Goal: Information Seeking & Learning: Learn about a topic

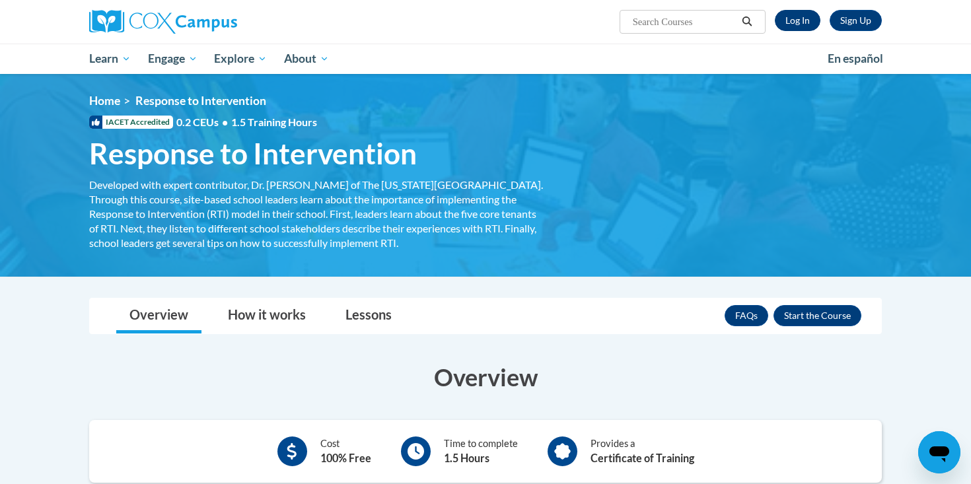
click at [795, 18] on link "Log In" at bounding box center [798, 20] width 46 height 21
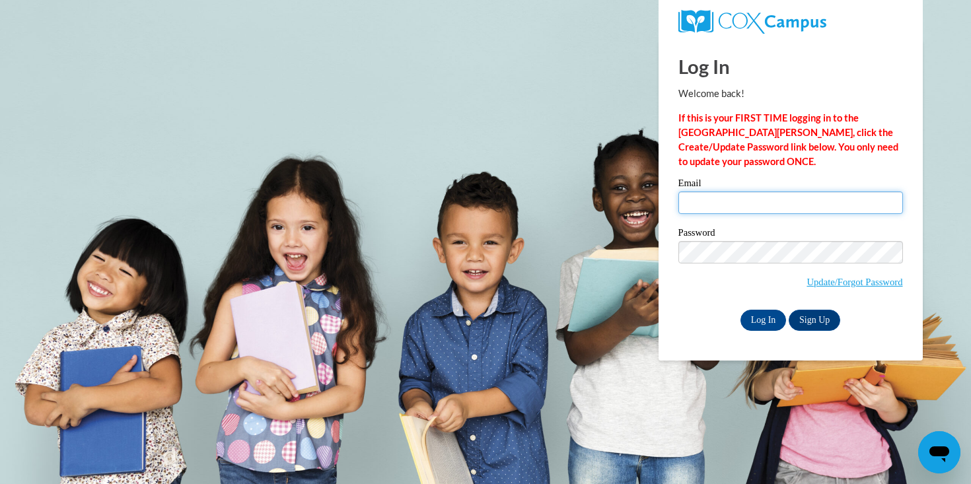
type input "lweathersbee@valdosta.edu"
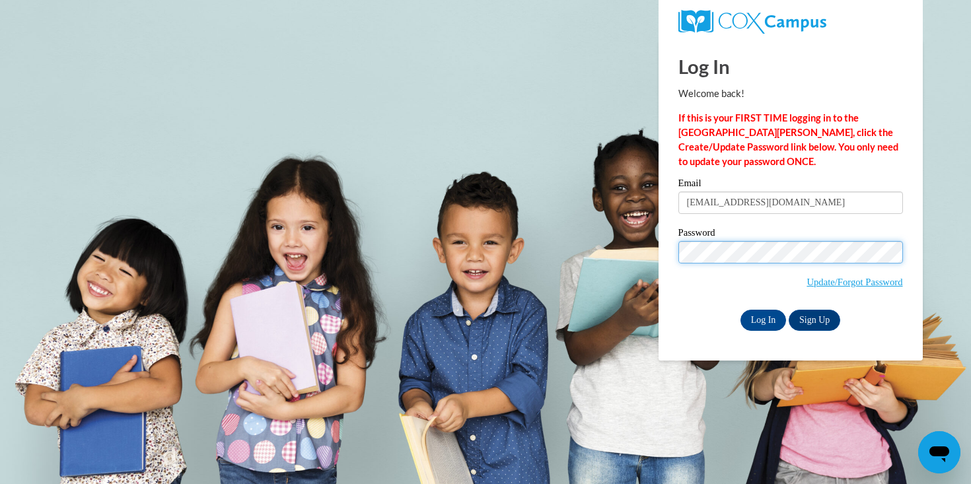
click at [762, 318] on input "Log In" at bounding box center [764, 320] width 46 height 21
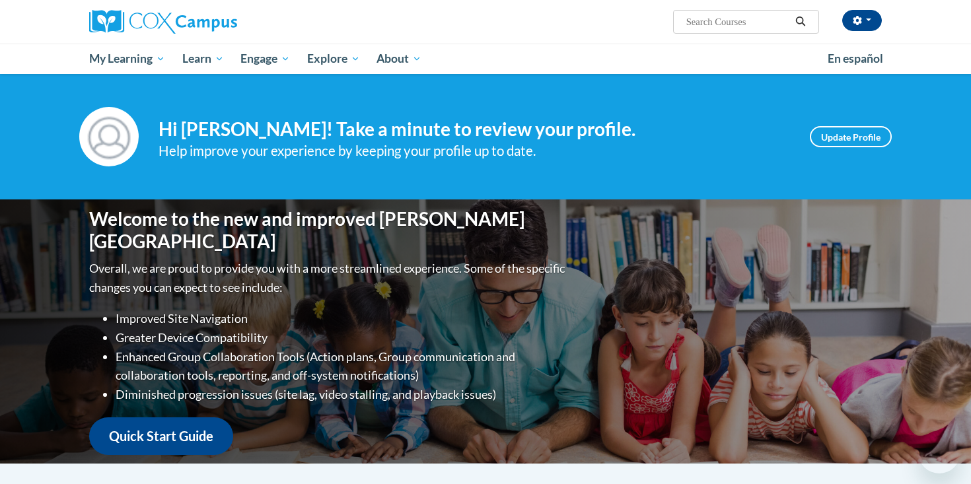
click at [757, 321] on div "Welcome to the new and improved [PERSON_NAME] Campus Overall, we are proud to p…" at bounding box center [485, 332] width 832 height 264
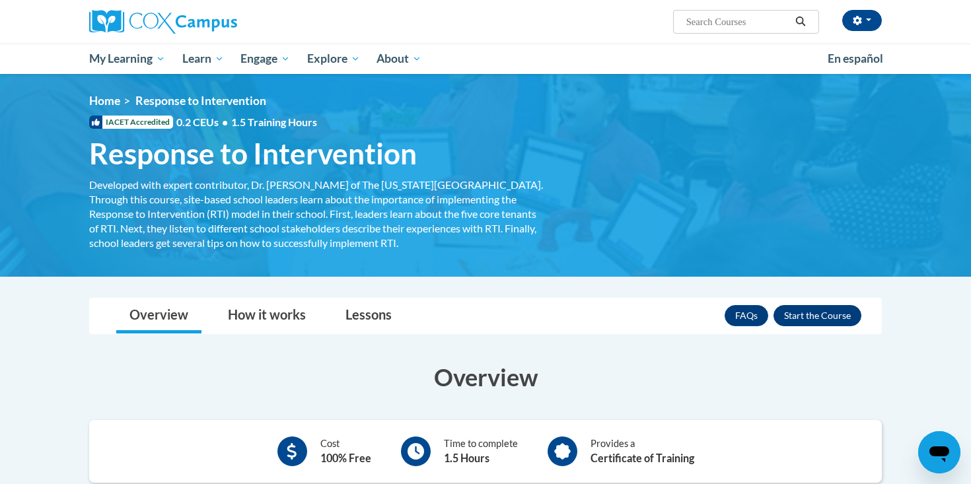
click at [831, 321] on button "Enroll" at bounding box center [818, 315] width 88 height 21
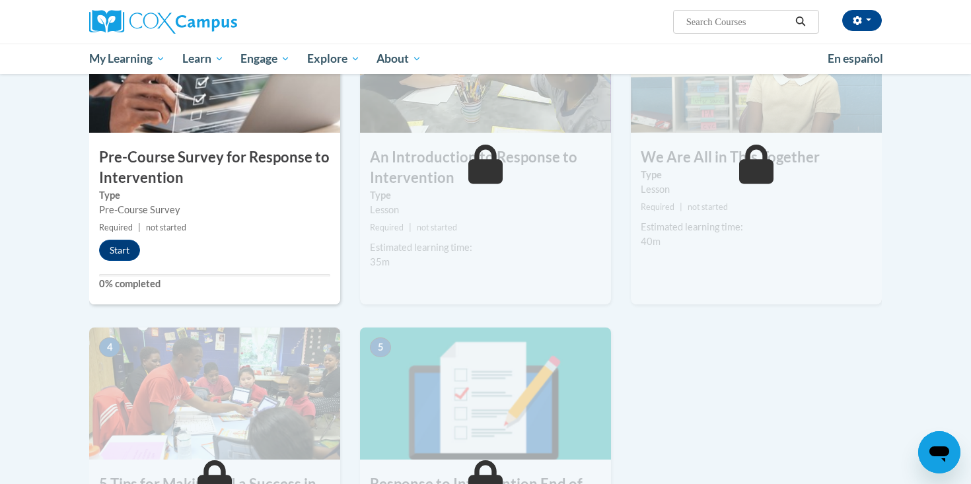
scroll to position [329, 0]
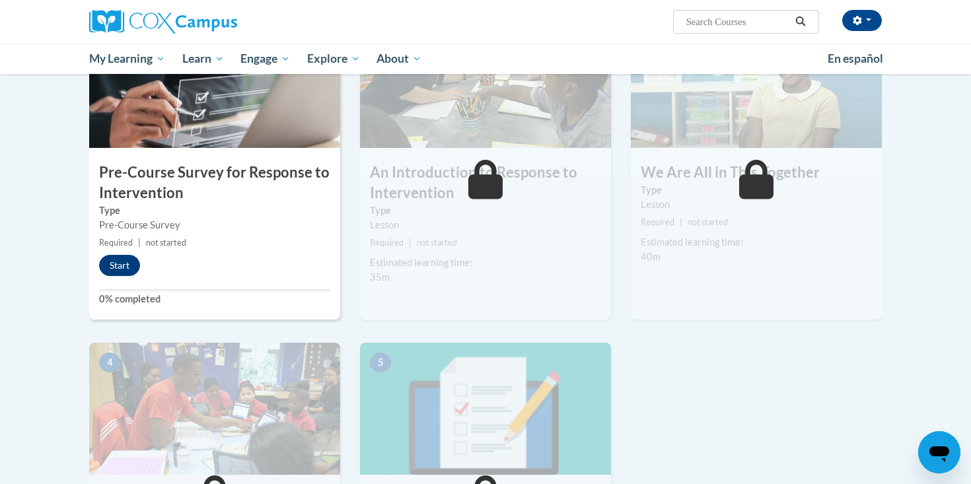
click at [123, 259] on button "Start" at bounding box center [119, 265] width 41 height 21
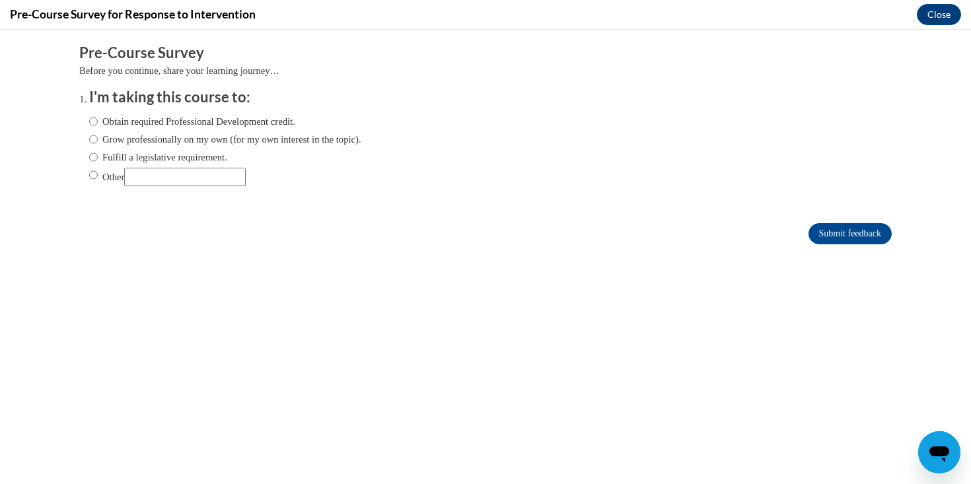
scroll to position [0, 0]
click at [281, 115] on label "Obtain required Professional Development credit." at bounding box center [192, 121] width 206 height 15
click at [98, 115] on input "Obtain required Professional Development credit." at bounding box center [93, 121] width 9 height 15
radio input "true"
click at [815, 237] on input "Submit feedback" at bounding box center [850, 233] width 83 height 21
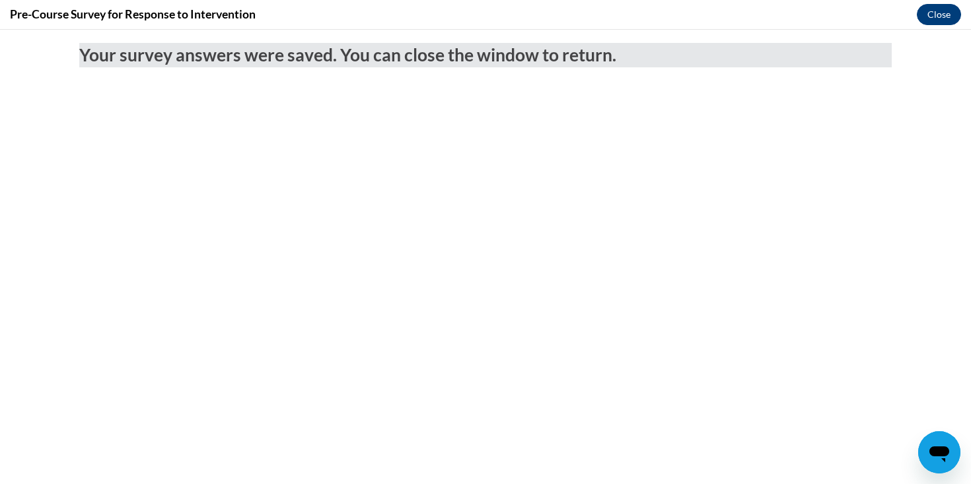
click at [939, 16] on button "Close" at bounding box center [939, 14] width 44 height 21
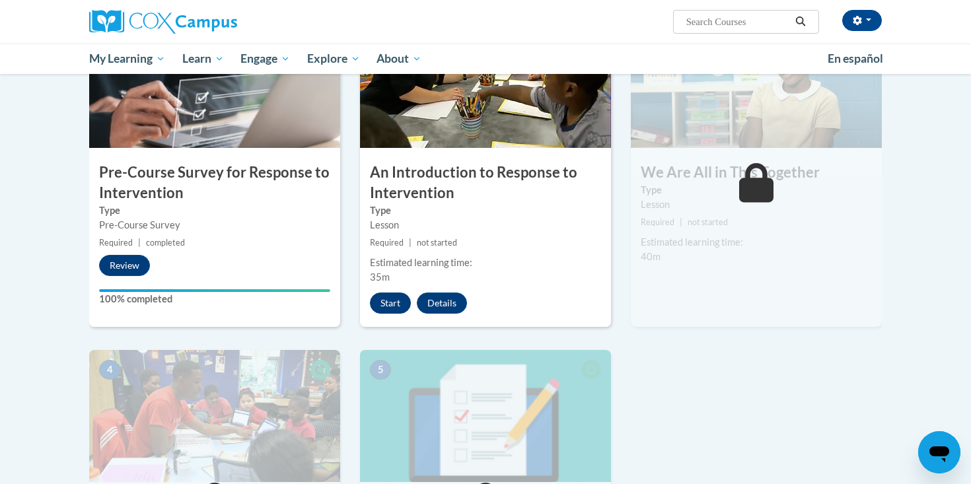
click at [402, 300] on button "Start" at bounding box center [390, 303] width 41 height 21
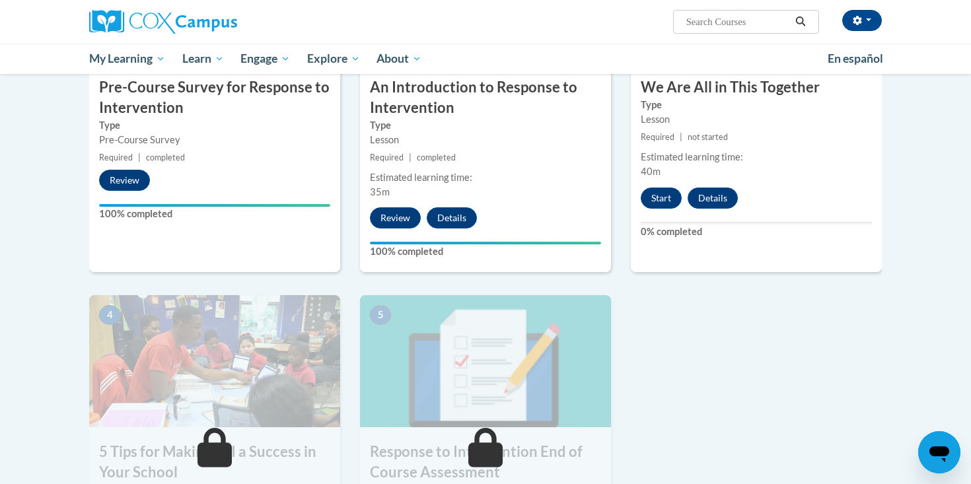
scroll to position [401, 0]
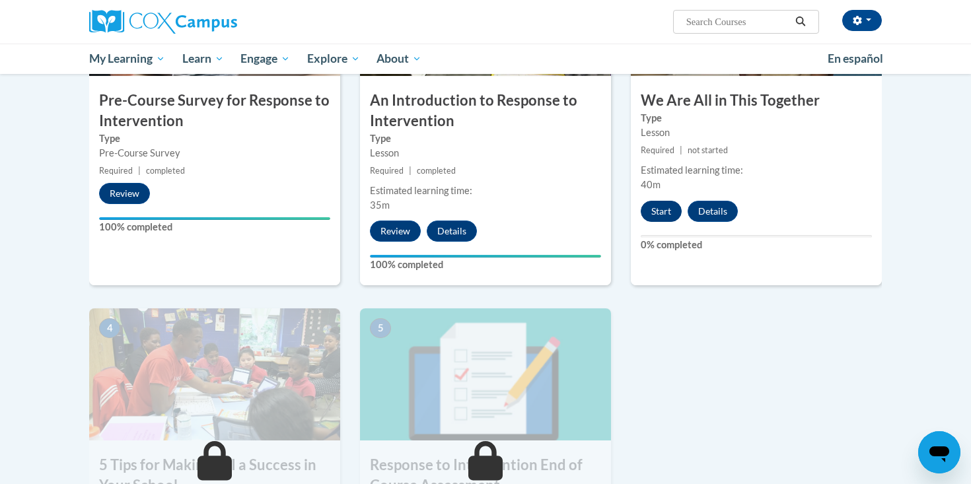
click at [674, 209] on button "Start" at bounding box center [661, 211] width 41 height 21
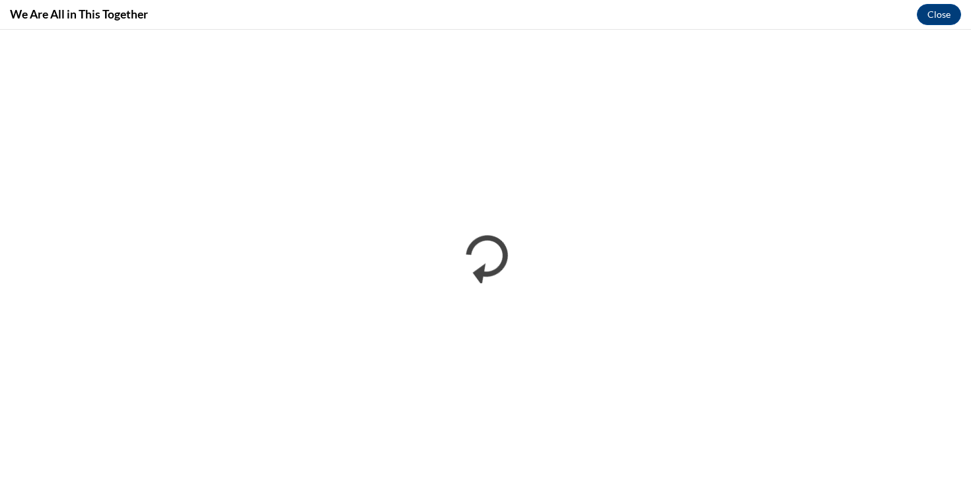
scroll to position [0, 0]
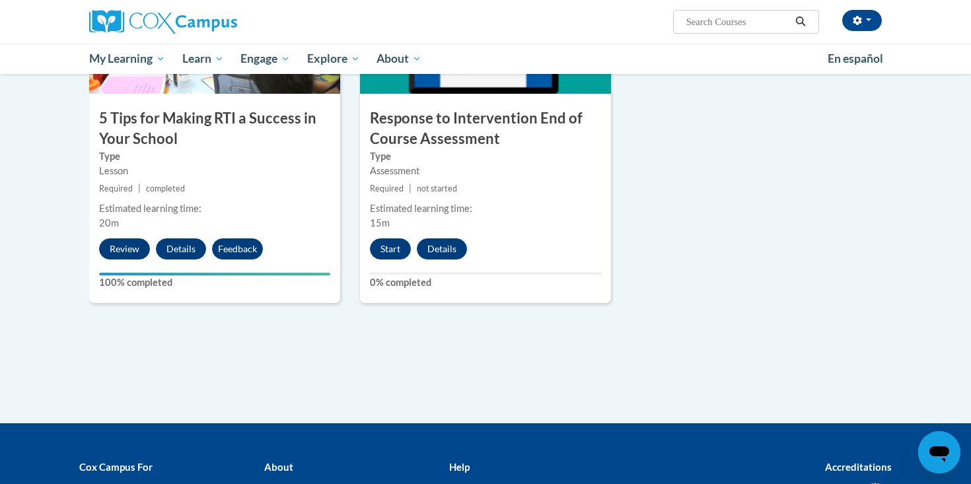
scroll to position [739, 0]
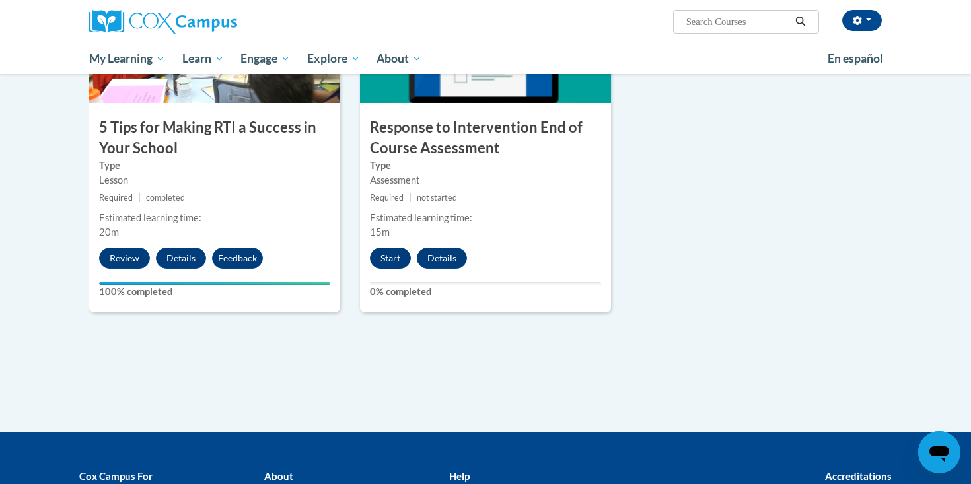
click at [397, 252] on button "Start" at bounding box center [390, 258] width 41 height 21
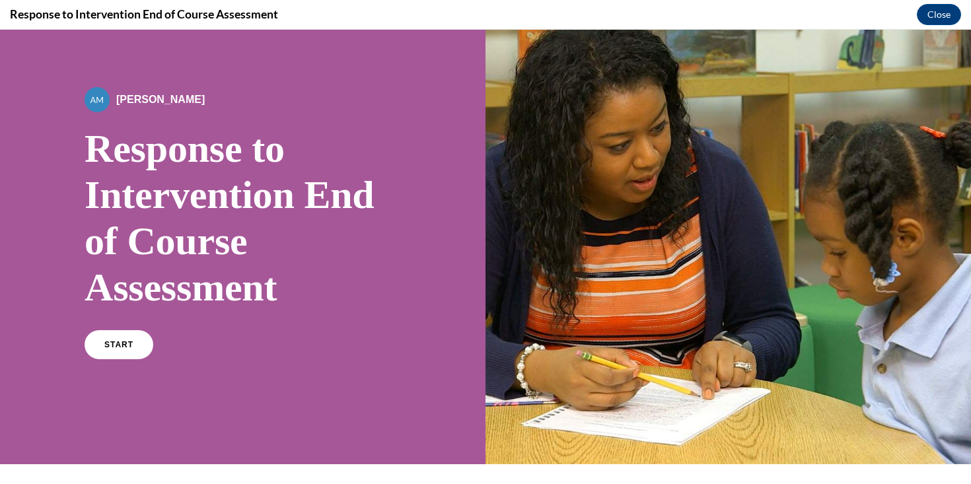
scroll to position [48, 0]
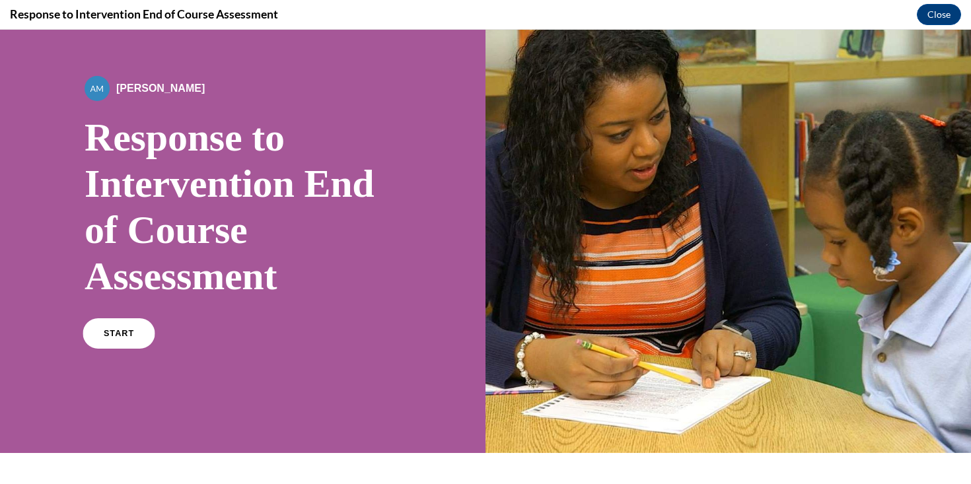
click at [116, 341] on link "START" at bounding box center [119, 333] width 72 height 30
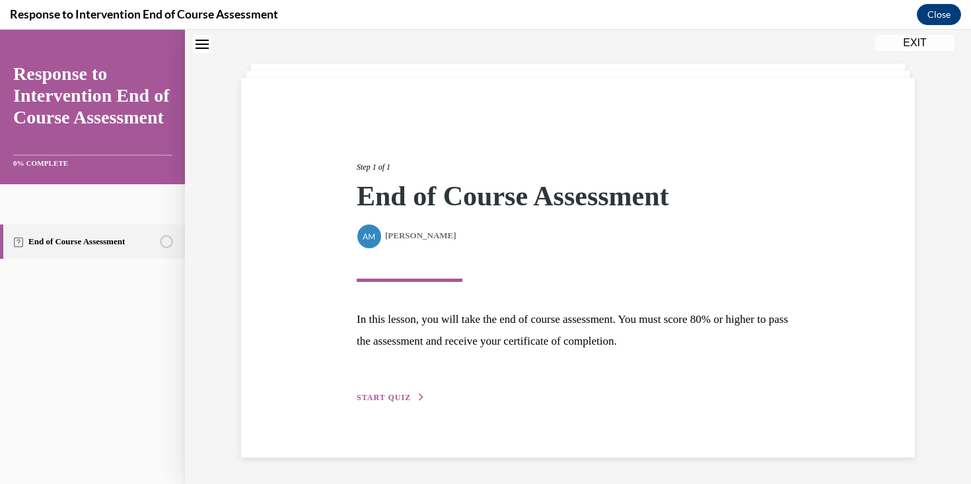
scroll to position [53, 0]
click at [397, 396] on span "START QUIZ" at bounding box center [384, 397] width 54 height 9
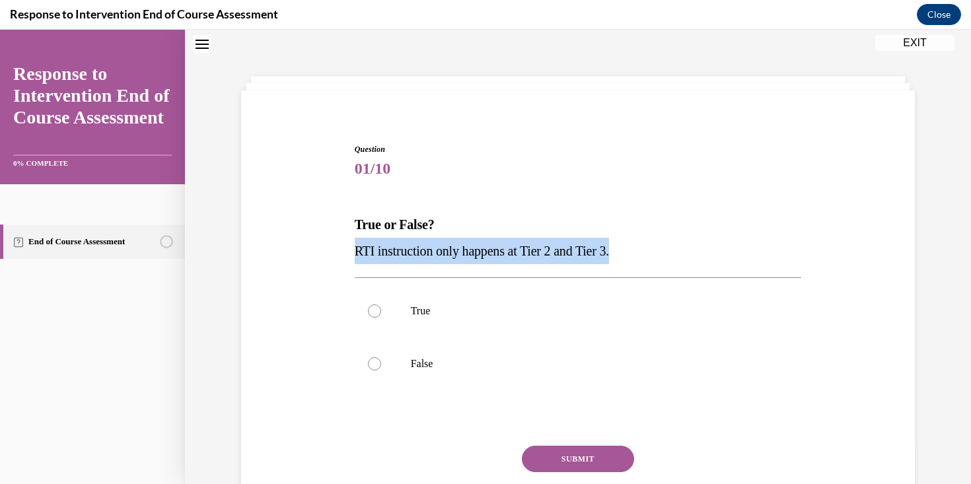
drag, startPoint x: 630, startPoint y: 250, endPoint x: 354, endPoint y: 248, distance: 275.5
click at [355, 248] on p "RTI instruction only happens at Tier 2 and Tier 3." at bounding box center [578, 251] width 447 height 26
copy span "RTI instruction only happens at Tier 2 and Tier 3."
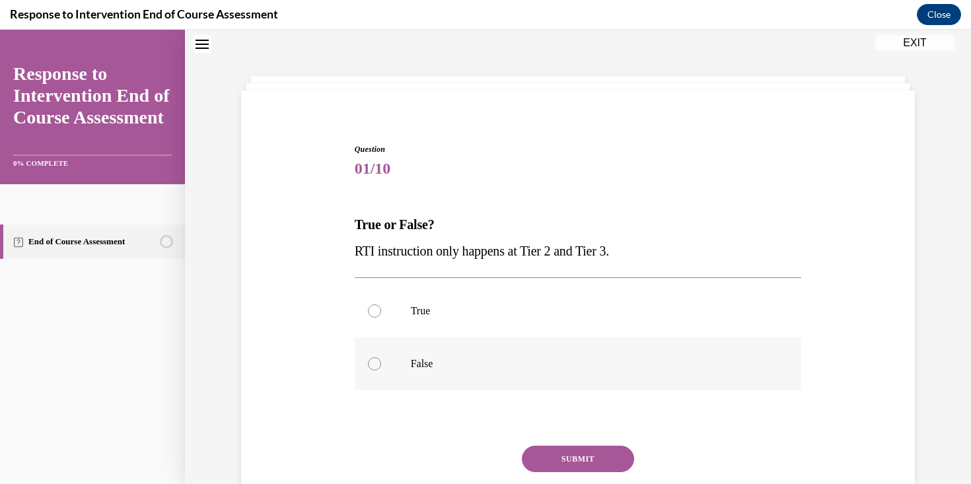
click at [441, 352] on label "False" at bounding box center [578, 364] width 447 height 53
click at [381, 357] on input "False" at bounding box center [374, 363] width 13 height 13
radio input "true"
click at [588, 456] on button "SUBMIT" at bounding box center [578, 459] width 112 height 26
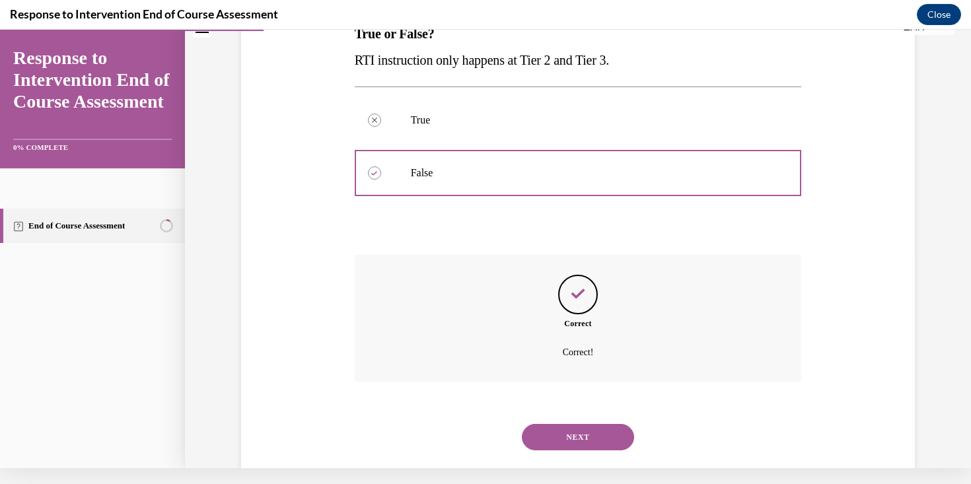
scroll to position [227, 0]
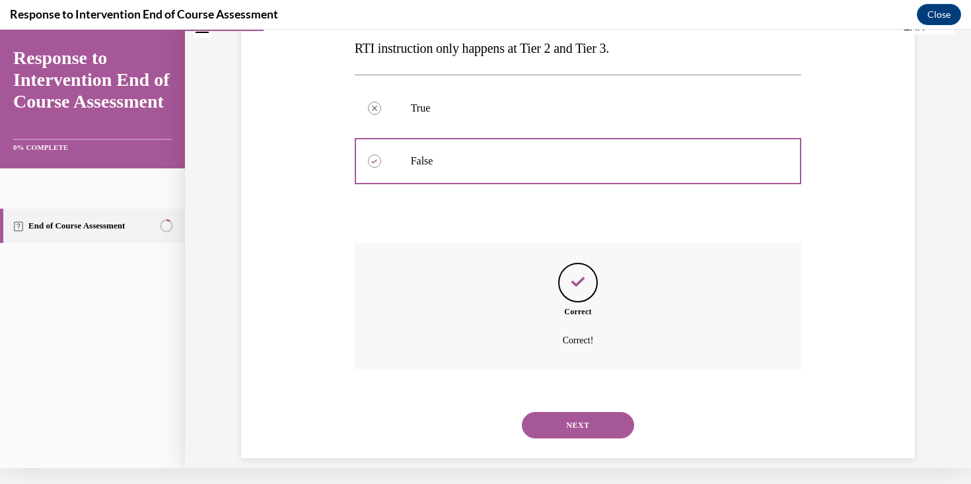
click at [590, 416] on button "NEXT" at bounding box center [578, 425] width 112 height 26
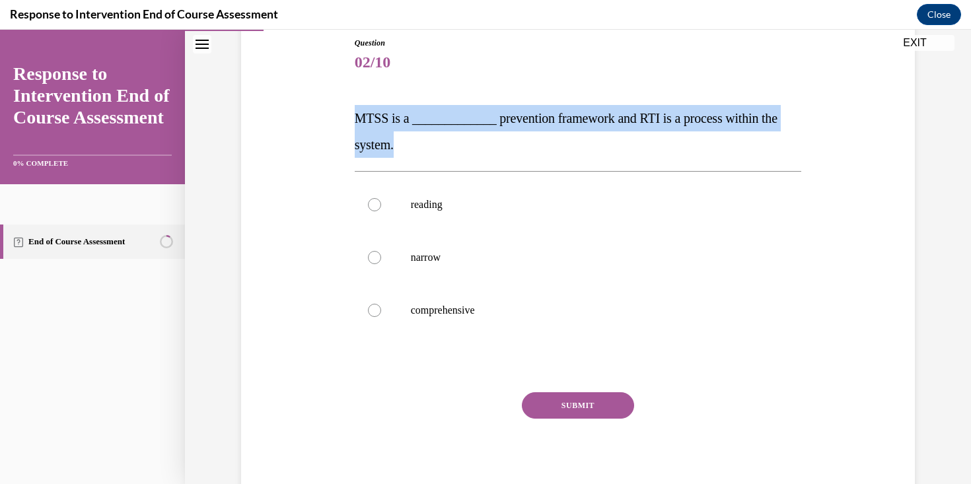
drag, startPoint x: 399, startPoint y: 148, endPoint x: 357, endPoint y: 114, distance: 54.0
click at [357, 114] on p "MTSS is a _____________ prevention framework and RTI is a process within the sy…" at bounding box center [578, 131] width 447 height 53
copy span "MTSS is a _____________ prevention framework and RTI is a process within the sy…"
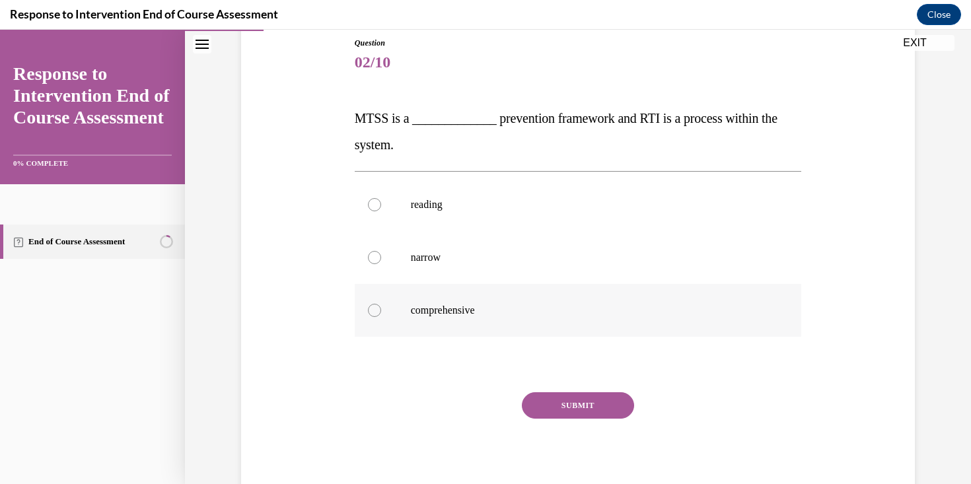
click at [485, 303] on label "comprehensive" at bounding box center [578, 310] width 447 height 53
click at [381, 304] on input "comprehensive" at bounding box center [374, 310] width 13 height 13
radio input "true"
click at [571, 397] on button "SUBMIT" at bounding box center [578, 405] width 112 height 26
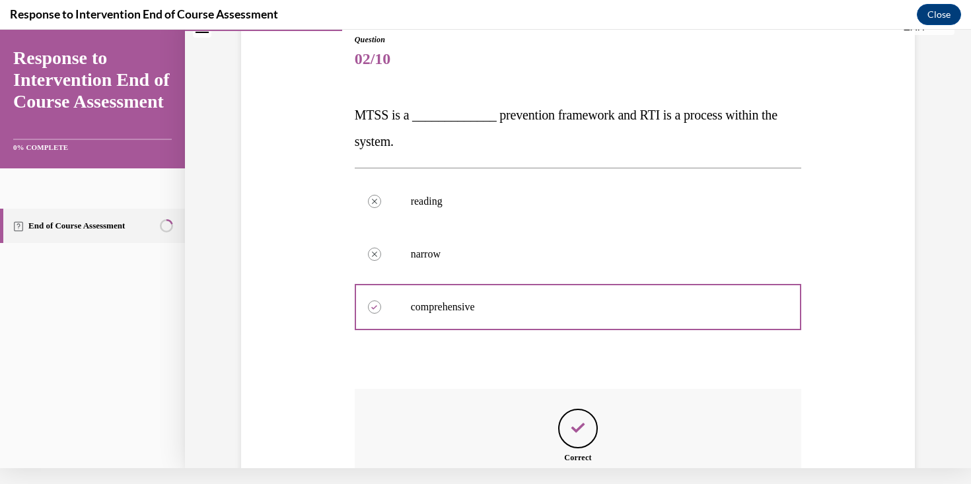
scroll to position [280, 0]
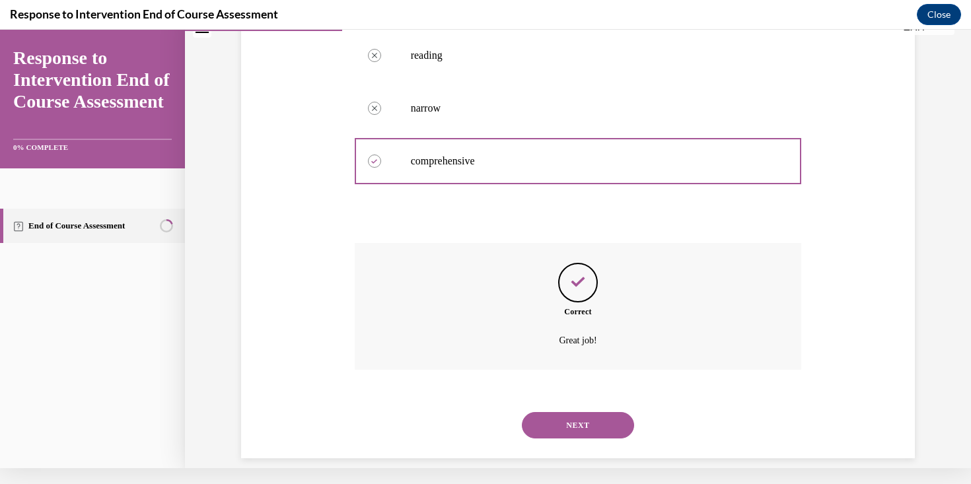
click at [578, 412] on button "NEXT" at bounding box center [578, 425] width 112 height 26
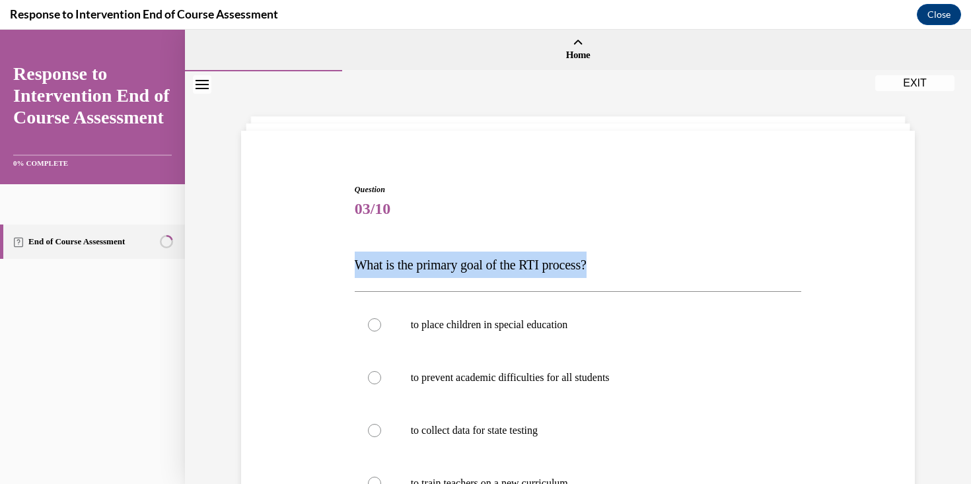
drag, startPoint x: 605, startPoint y: 265, endPoint x: 360, endPoint y: 272, distance: 245.2
click at [360, 272] on p "What is the primary goal of the RTI process?" at bounding box center [578, 265] width 447 height 26
copy span "What is the primary goal of the RTI process?"
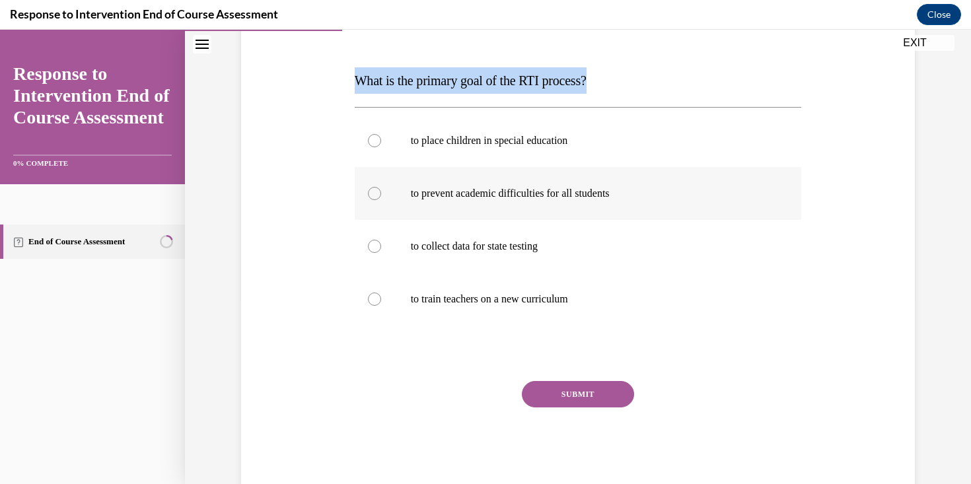
scroll to position [188, 0]
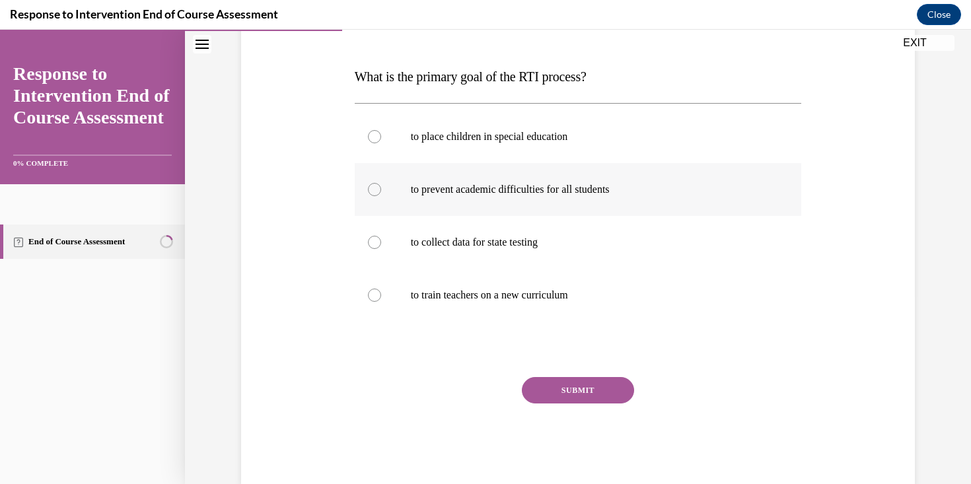
click at [582, 199] on label "to prevent academic difficulties for all students" at bounding box center [578, 189] width 447 height 53
click at [381, 196] on input "to prevent academic difficulties for all students" at bounding box center [374, 189] width 13 height 13
radio input "true"
click at [583, 396] on button "SUBMIT" at bounding box center [578, 390] width 112 height 26
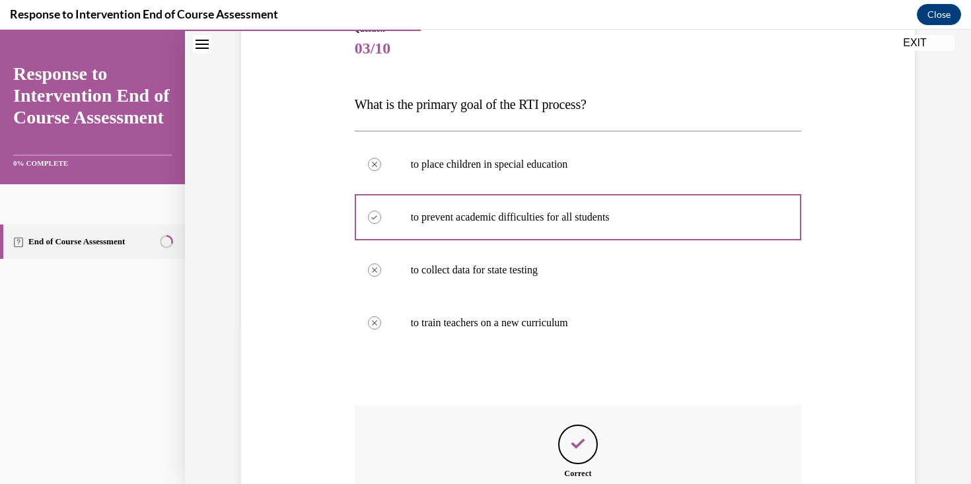
scroll to position [307, 0]
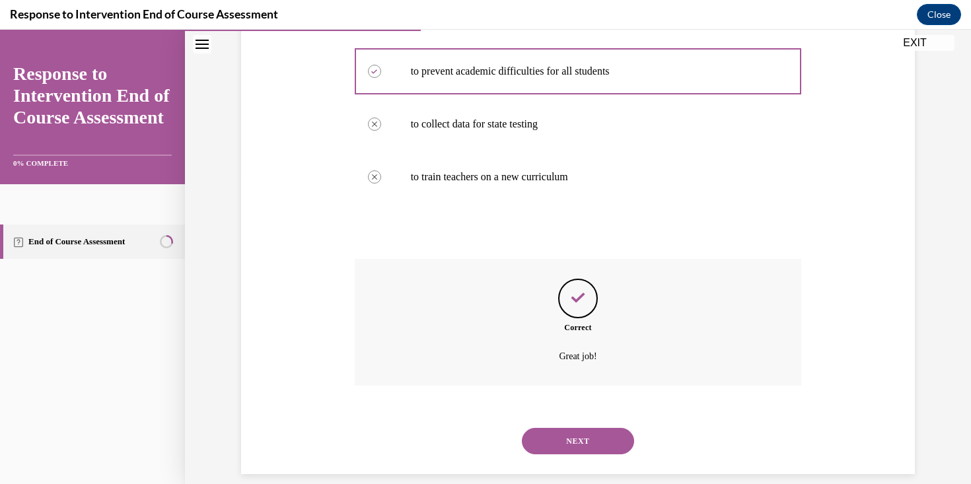
click at [586, 428] on button "NEXT" at bounding box center [578, 441] width 112 height 26
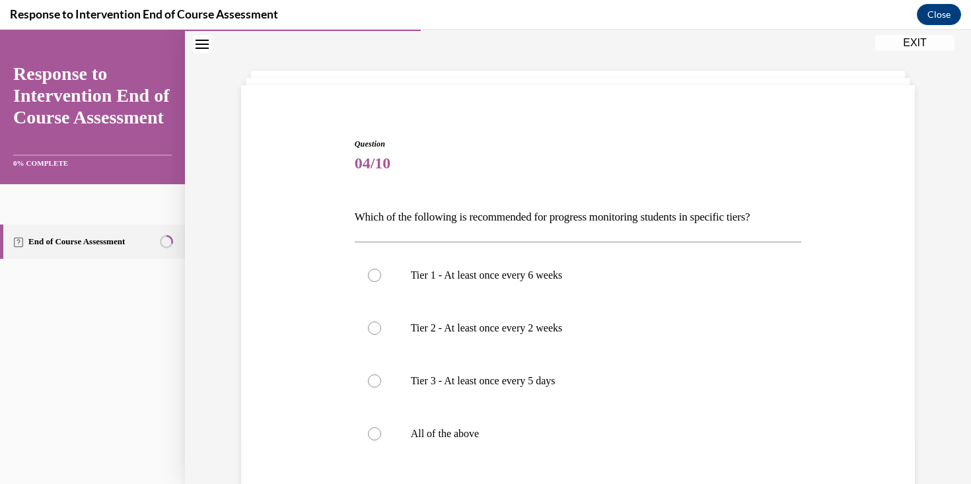
scroll to position [85, 0]
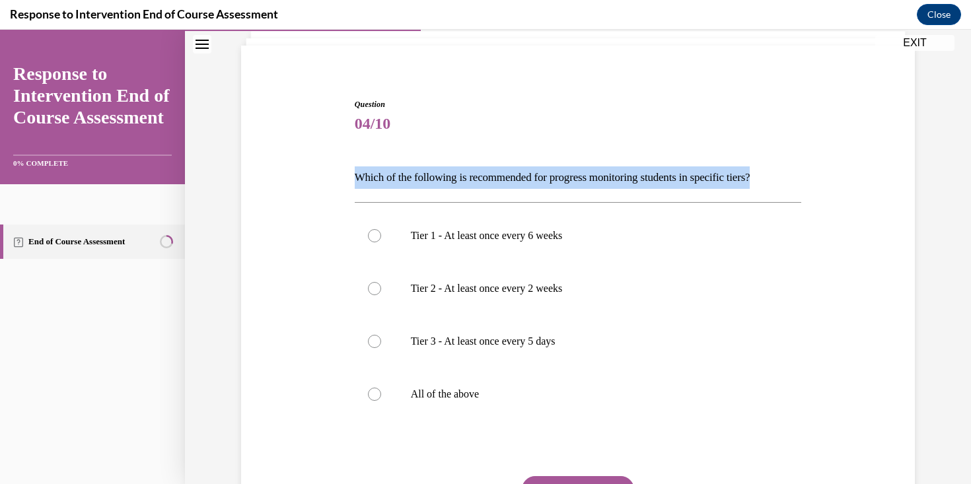
drag, startPoint x: 792, startPoint y: 178, endPoint x: 359, endPoint y: 175, distance: 432.1
click at [359, 175] on p "Which of the following is recommended for progress monitoring students in speci…" at bounding box center [578, 177] width 447 height 22
copy p "Which of the following is recommended for progress monitoring students in speci…"
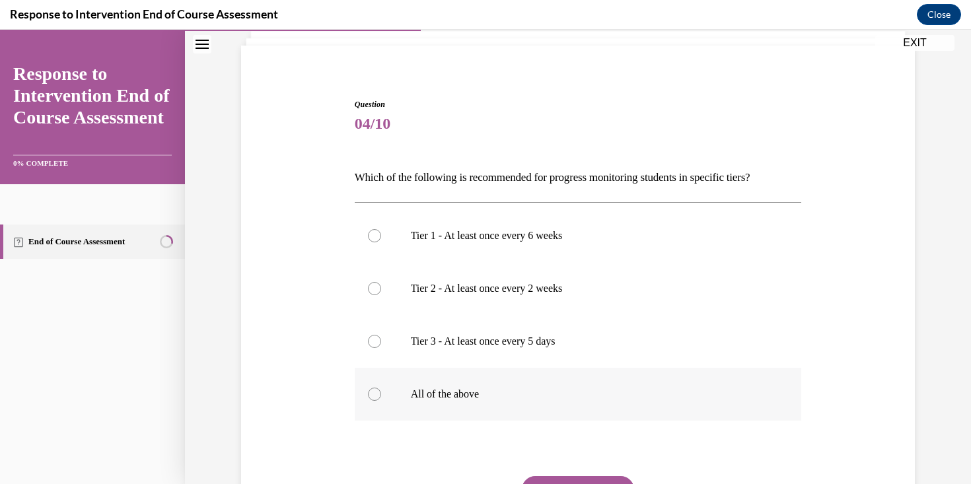
click at [420, 388] on p "All of the above" at bounding box center [590, 394] width 358 height 13
click at [381, 388] on input "All of the above" at bounding box center [374, 394] width 13 height 13
radio input "true"
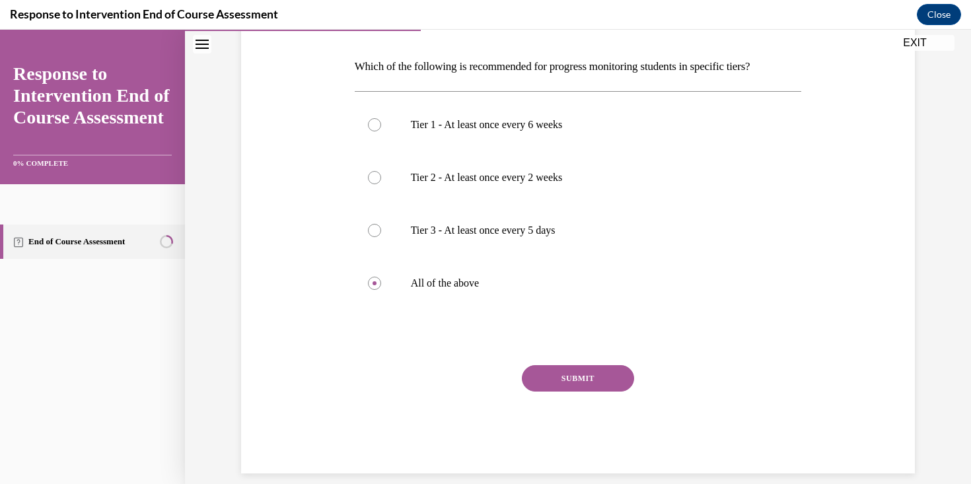
click at [562, 379] on button "SUBMIT" at bounding box center [578, 378] width 112 height 26
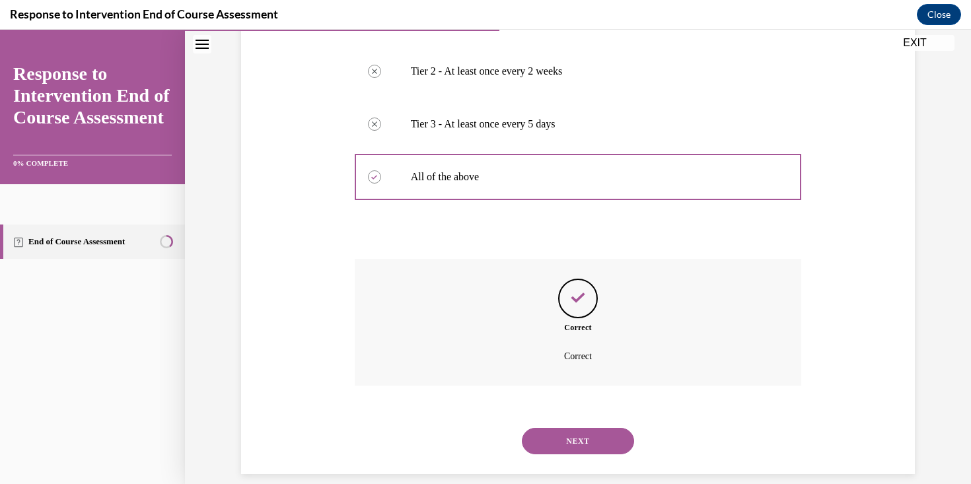
click at [589, 428] on button "NEXT" at bounding box center [578, 441] width 112 height 26
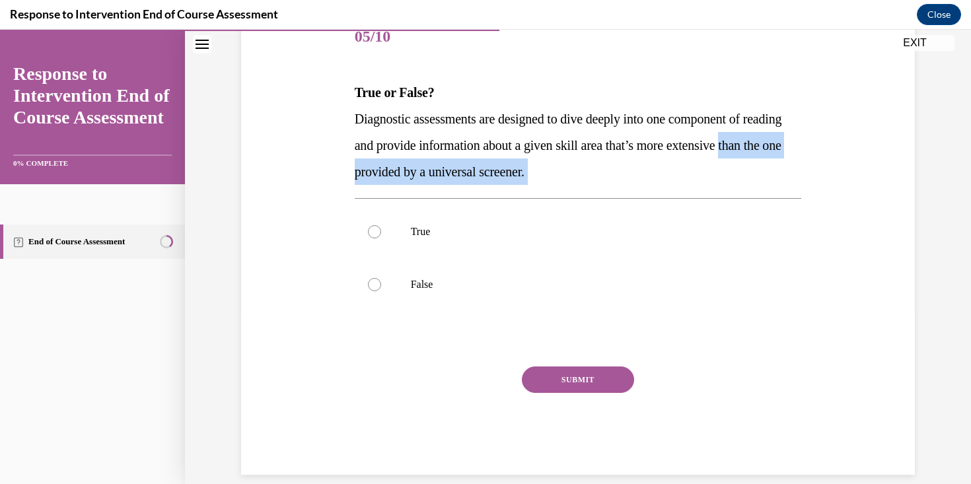
drag, startPoint x: 620, startPoint y: 198, endPoint x: 356, endPoint y: 166, distance: 265.5
click at [356, 166] on div "Question 05/10 True or False? Diagnostic assessments are designed to dive deepl…" at bounding box center [578, 243] width 447 height 464
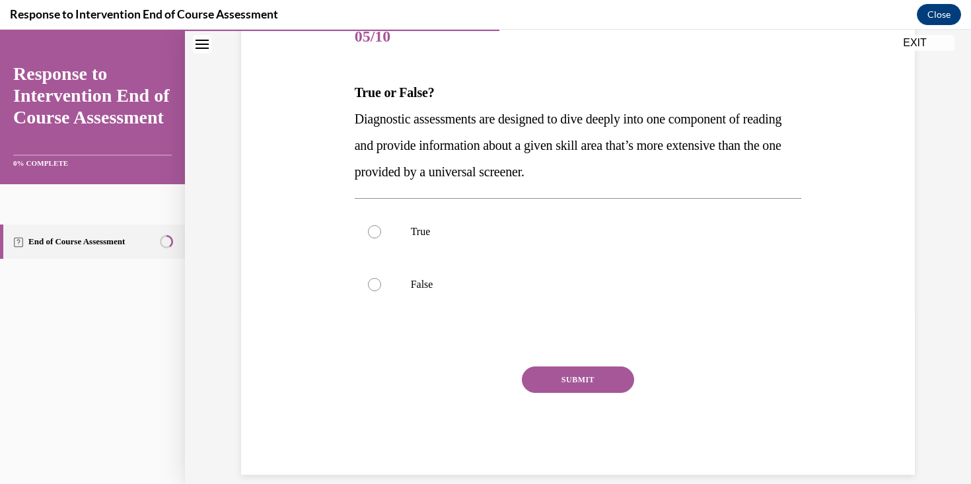
click at [356, 166] on span "Diagnostic assessments are designed to dive deeply into one component of readin…" at bounding box center [568, 145] width 427 height 67
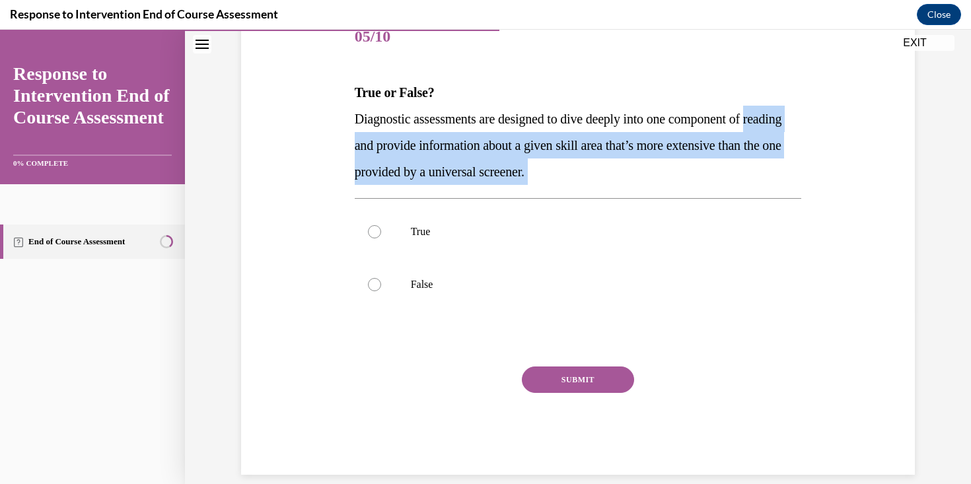
drag, startPoint x: 353, startPoint y: 143, endPoint x: 547, endPoint y: 186, distance: 198.8
click at [547, 186] on div "Question 05/10 True or False? Diagnostic assessments are designed to dive deepl…" at bounding box center [578, 233] width 454 height 484
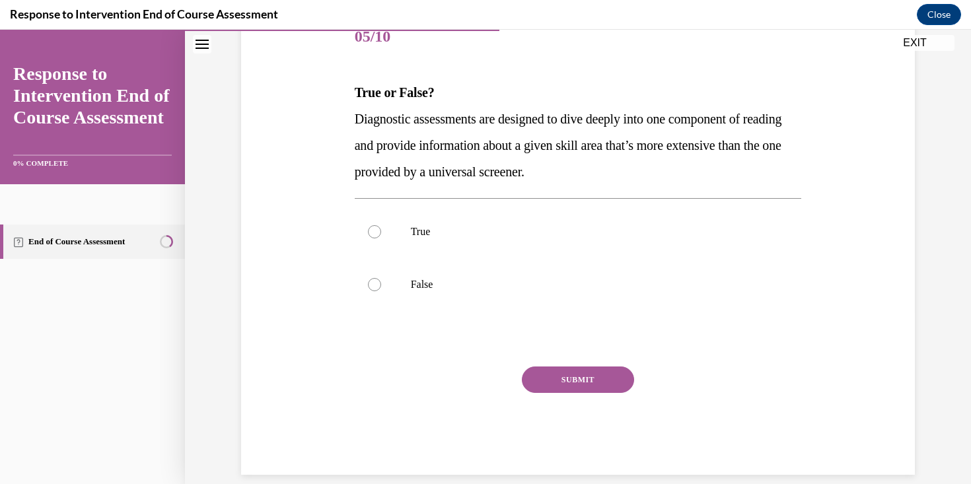
click at [577, 186] on div "Question 05/10 True or False? Diagnostic assessments are designed to dive deepl…" at bounding box center [578, 243] width 447 height 464
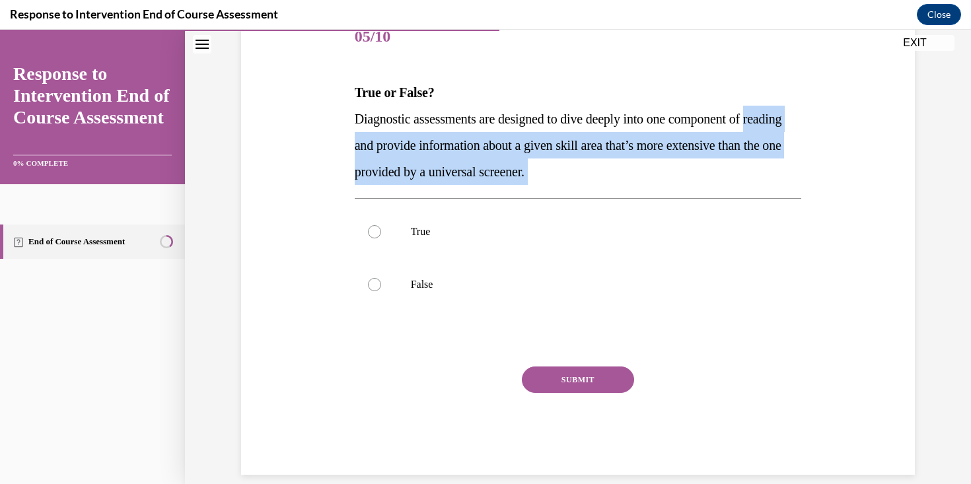
drag, startPoint x: 614, startPoint y: 199, endPoint x: 353, endPoint y: 130, distance: 269.9
click at [352, 131] on div "Question 05/10 True or False? Diagnostic assessments are designed to dive deepl…" at bounding box center [578, 233] width 454 height 484
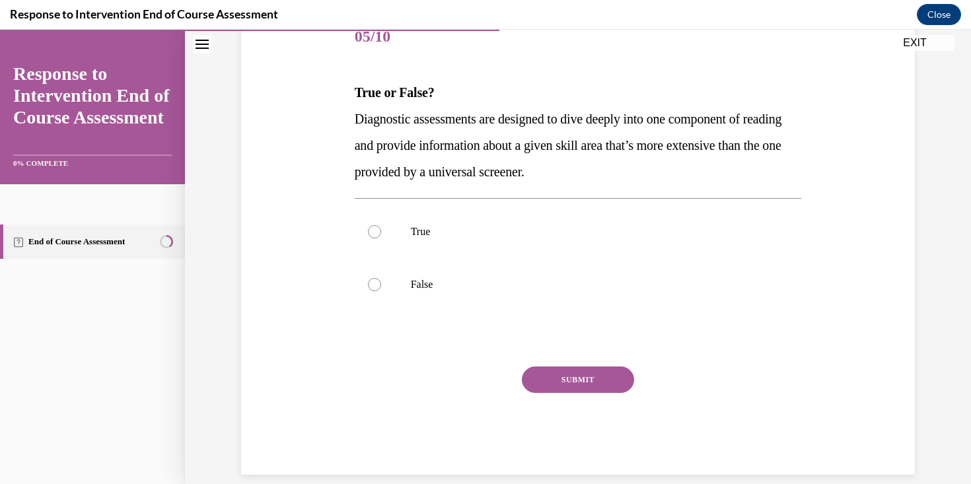
click at [361, 149] on span "Diagnostic assessments are designed to dive deeply into one component of readin…" at bounding box center [568, 145] width 427 height 67
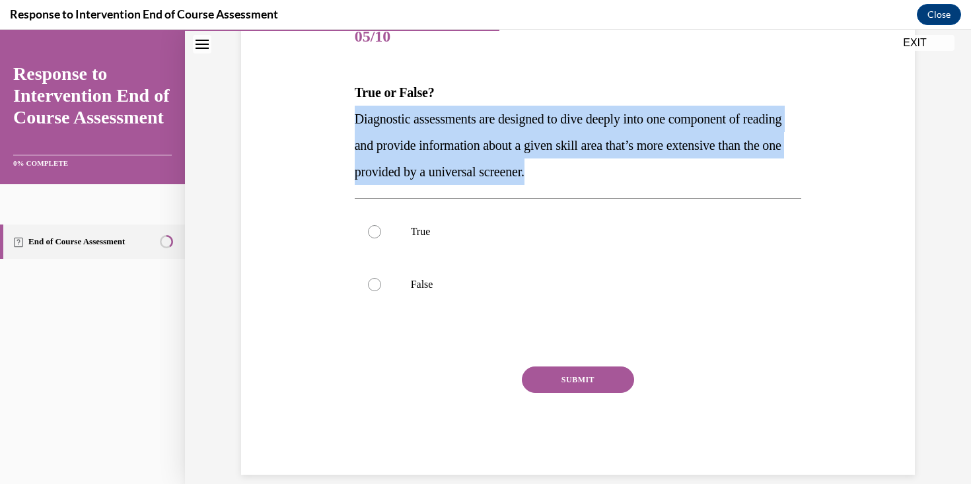
click at [361, 149] on span "Diagnostic assessments are designed to dive deeply into one component of readin…" at bounding box center [568, 145] width 427 height 67
copy span "Diagnostic assessments are designed to dive deeply into one component of readin…"
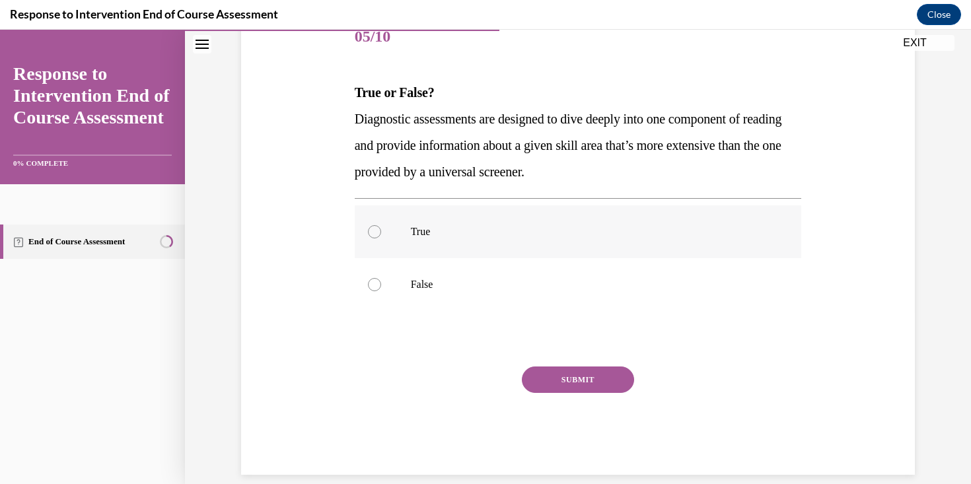
click at [427, 248] on label "True" at bounding box center [578, 231] width 447 height 53
click at [381, 239] on input "True" at bounding box center [374, 231] width 13 height 13
radio input "true"
click at [587, 398] on div "SUBMIT" at bounding box center [578, 400] width 447 height 66
click at [591, 408] on div "SUBMIT" at bounding box center [578, 400] width 447 height 66
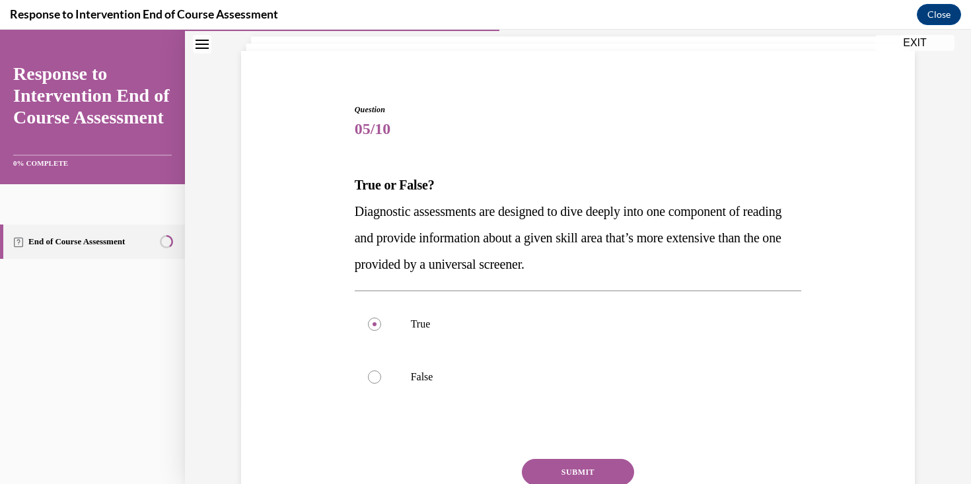
click at [582, 468] on button "SUBMIT" at bounding box center [578, 472] width 112 height 26
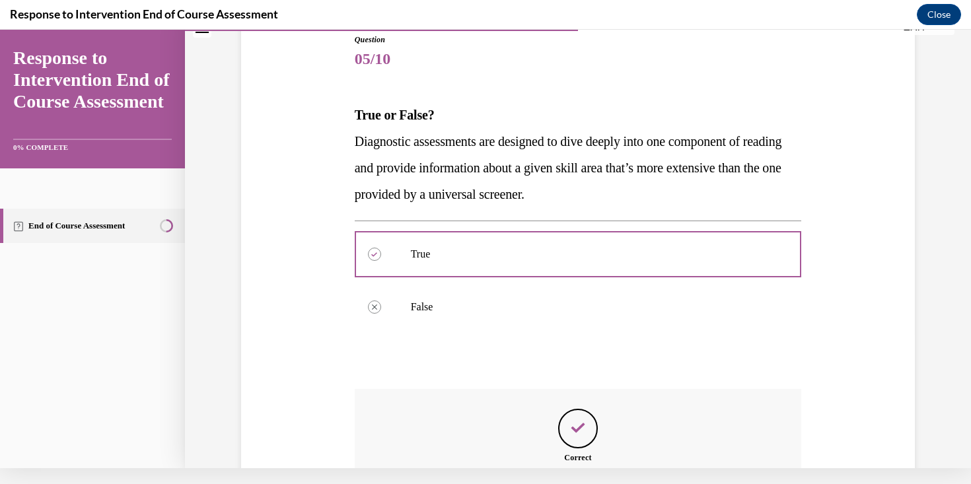
scroll to position [280, 0]
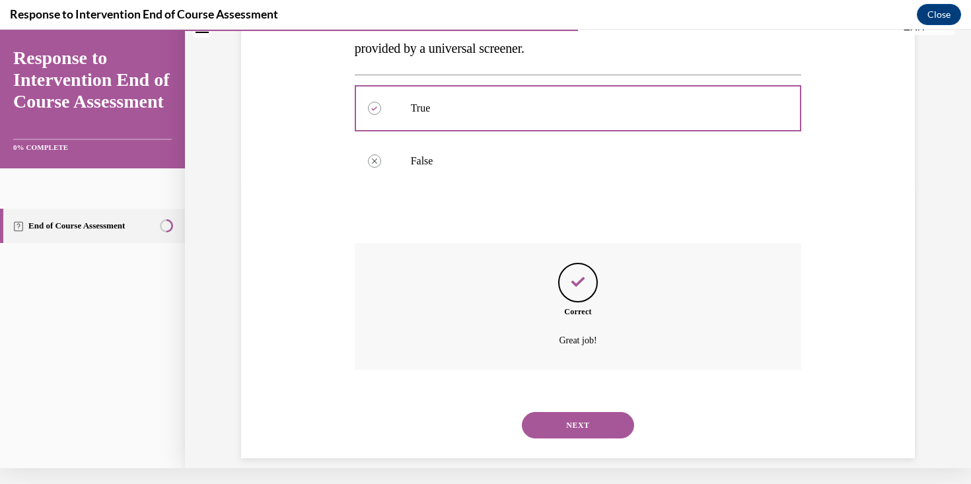
click at [599, 412] on button "NEXT" at bounding box center [578, 425] width 112 height 26
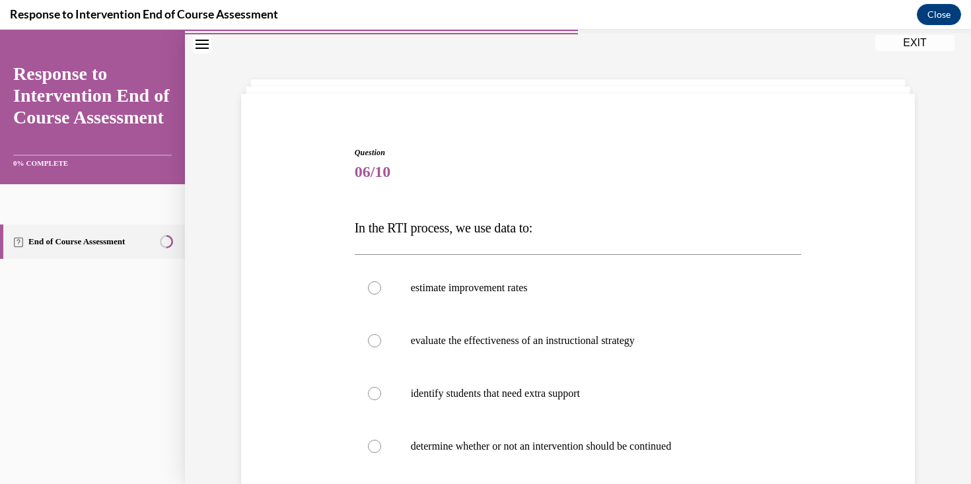
scroll to position [67, 0]
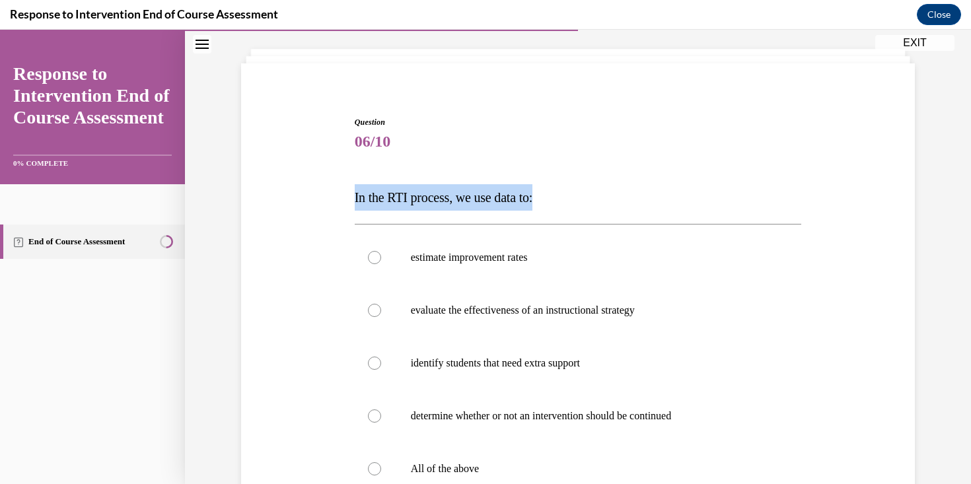
drag, startPoint x: 551, startPoint y: 198, endPoint x: 353, endPoint y: 195, distance: 198.2
click at [352, 195] on div "Question 06/10 In the RTI process, we use data to: estimate improvement rates e…" at bounding box center [578, 377] width 454 height 563
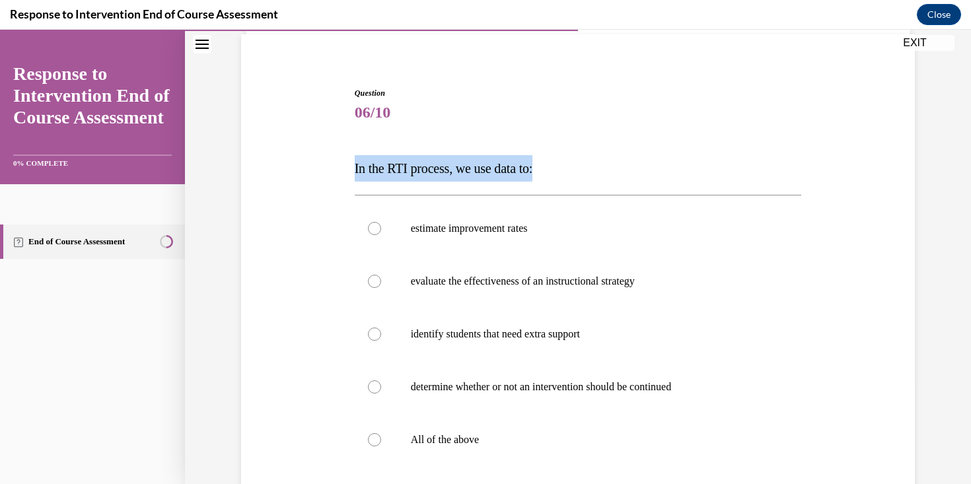
scroll to position [104, 0]
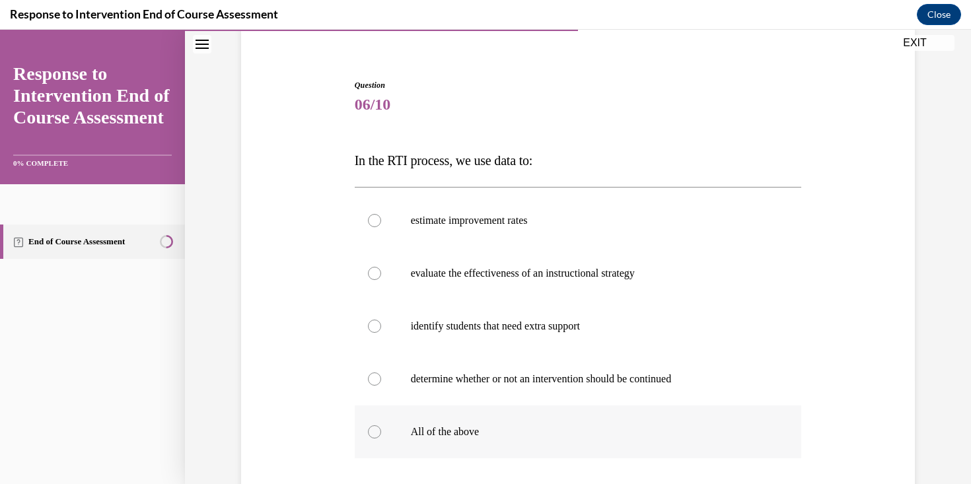
click at [465, 425] on label "All of the above" at bounding box center [578, 432] width 447 height 53
click at [381, 425] on input "All of the above" at bounding box center [374, 431] width 13 height 13
radio input "true"
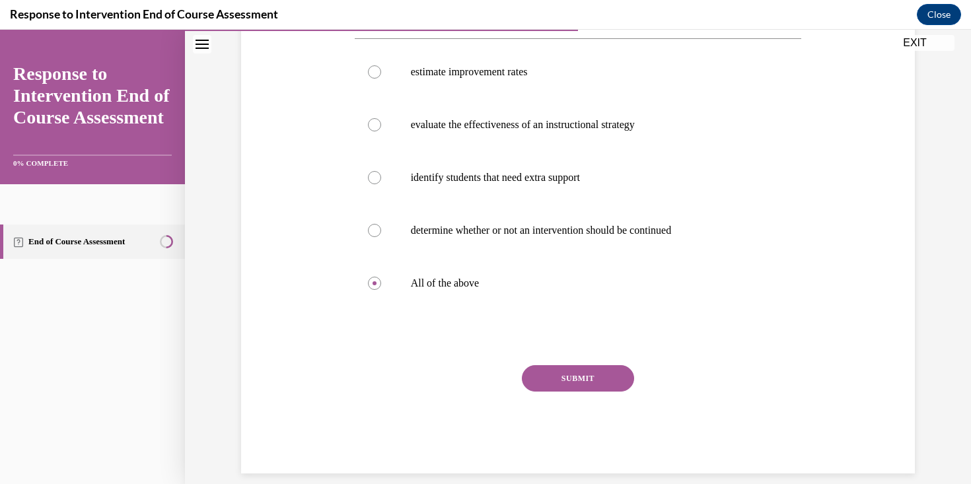
click at [575, 383] on button "SUBMIT" at bounding box center [578, 378] width 112 height 26
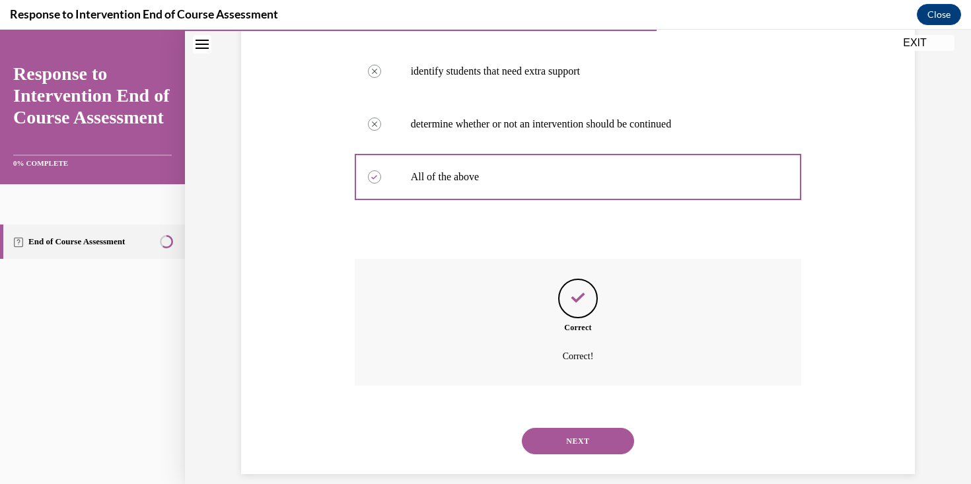
click at [581, 428] on button "NEXT" at bounding box center [578, 441] width 112 height 26
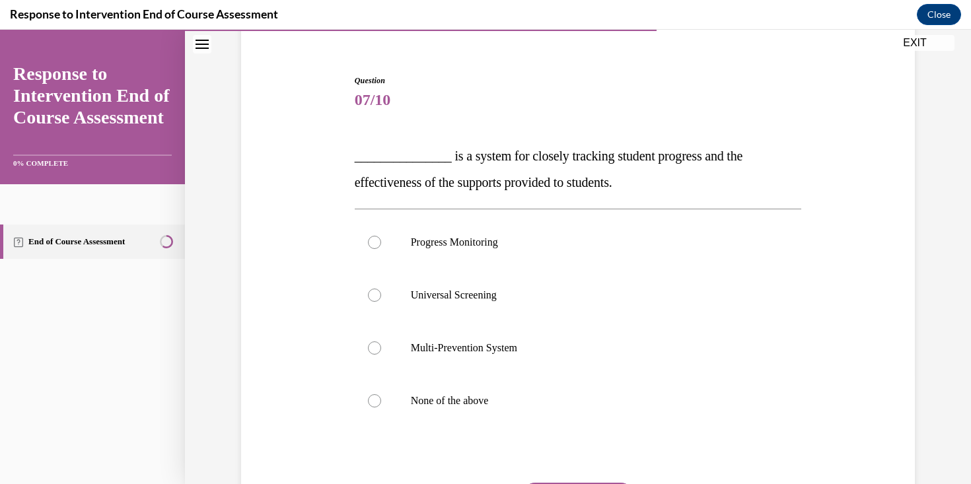
scroll to position [110, 0]
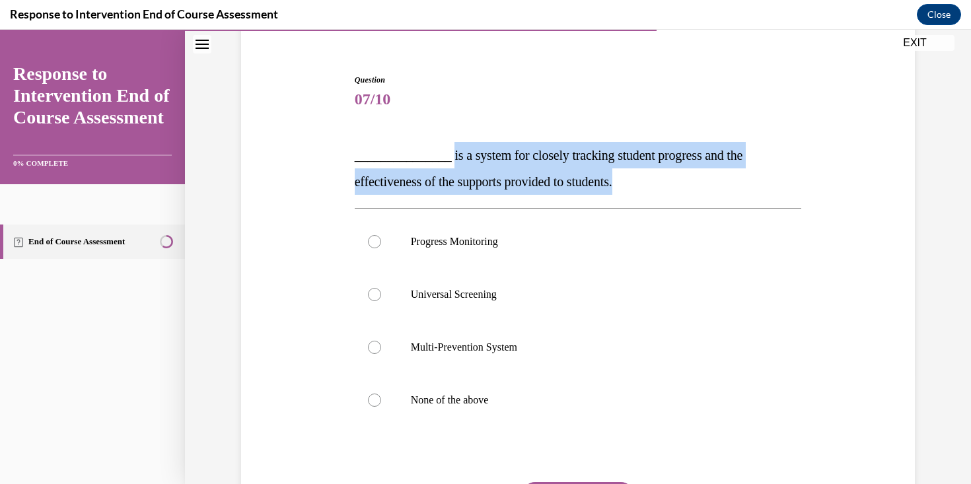
drag, startPoint x: 646, startPoint y: 184, endPoint x: 446, endPoint y: 153, distance: 202.6
click at [447, 153] on p "_______________ is a system for closely tracking student progress and the effec…" at bounding box center [578, 168] width 447 height 53
copy span "is a system for closely tracking student progress and the effectiveness of the …"
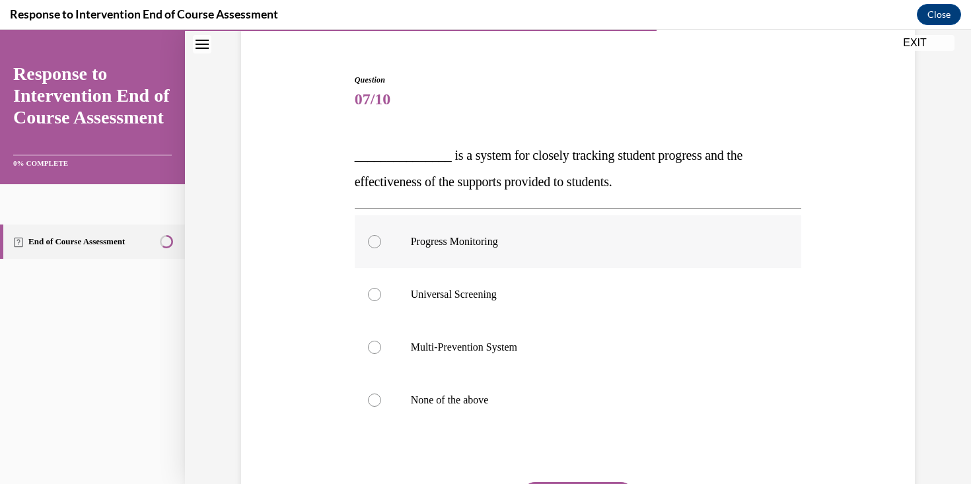
click at [507, 260] on label "Progress Monitoring" at bounding box center [578, 241] width 447 height 53
click at [381, 248] on input "Progress Monitoring" at bounding box center [374, 241] width 13 height 13
radio input "true"
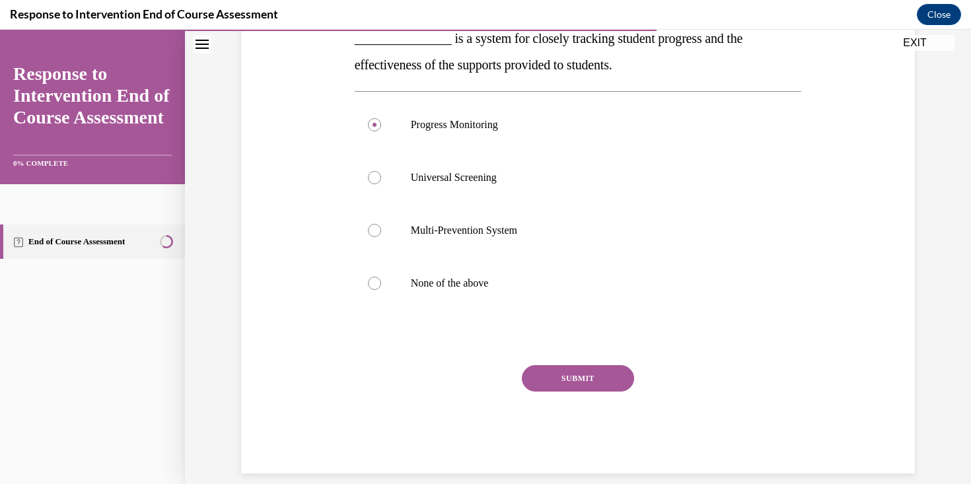
click at [564, 369] on button "SUBMIT" at bounding box center [578, 378] width 112 height 26
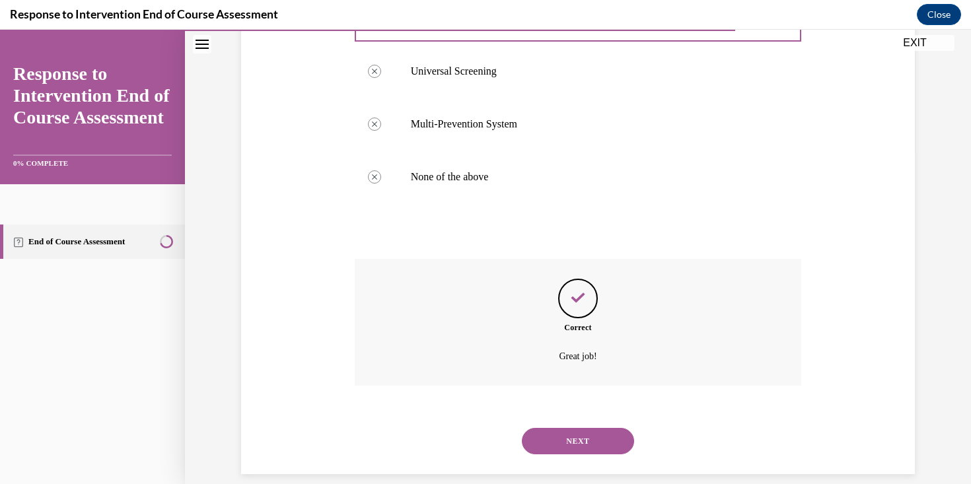
click at [594, 428] on button "NEXT" at bounding box center [578, 441] width 112 height 26
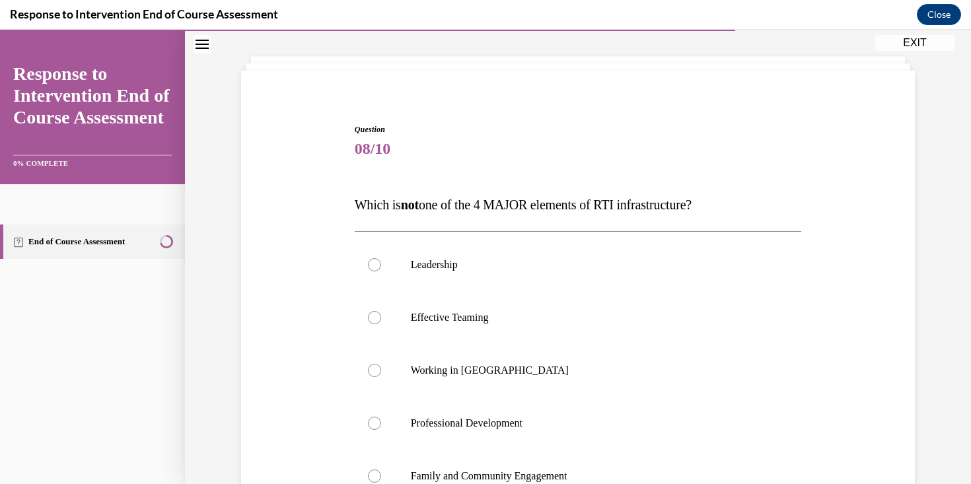
scroll to position [105, 0]
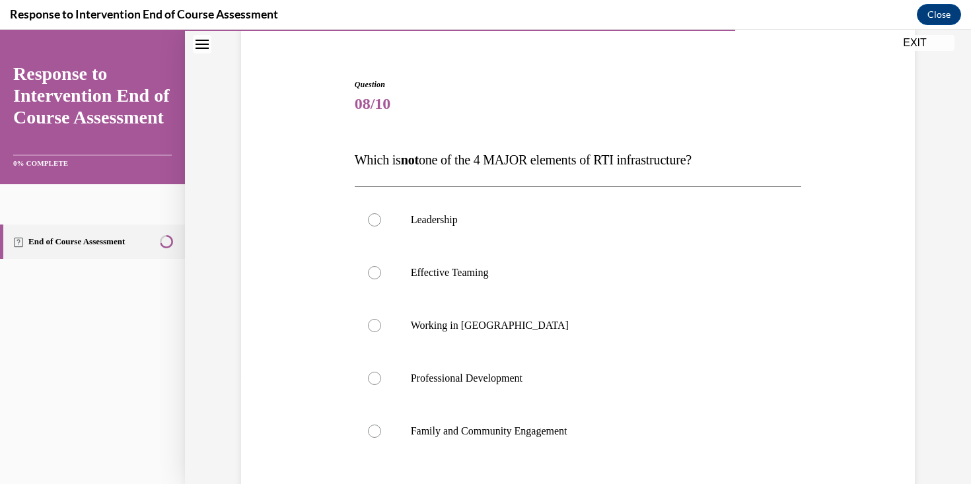
drag, startPoint x: 729, startPoint y: 165, endPoint x: 354, endPoint y: 149, distance: 375.6
click at [355, 149] on p "Which is not one of the 4 MAJOR elements of RTI infrastructure?" at bounding box center [578, 160] width 447 height 26
copy span "Which is not one of the 4 MAJOR elements of RTI infrastructure?"
click at [522, 308] on label "Working in Silos" at bounding box center [578, 325] width 447 height 53
click at [381, 319] on input "Working in Silos" at bounding box center [374, 325] width 13 height 13
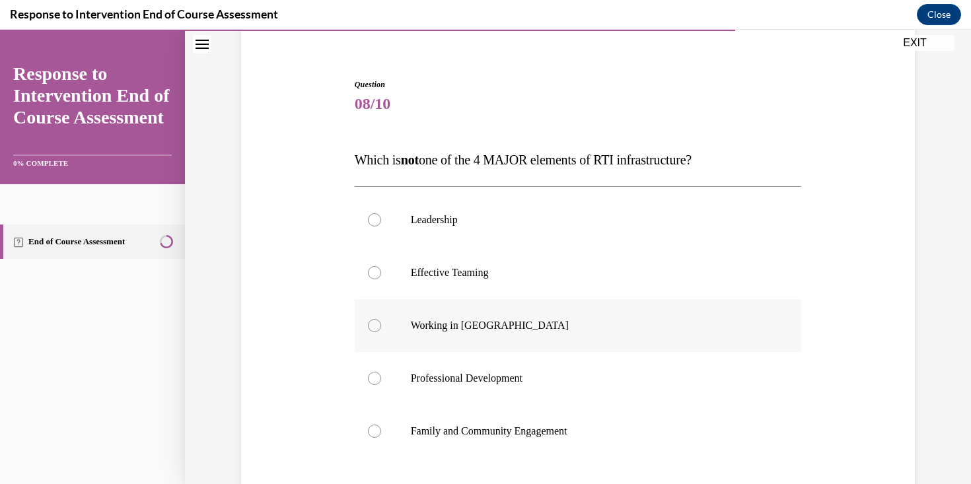
radio input "true"
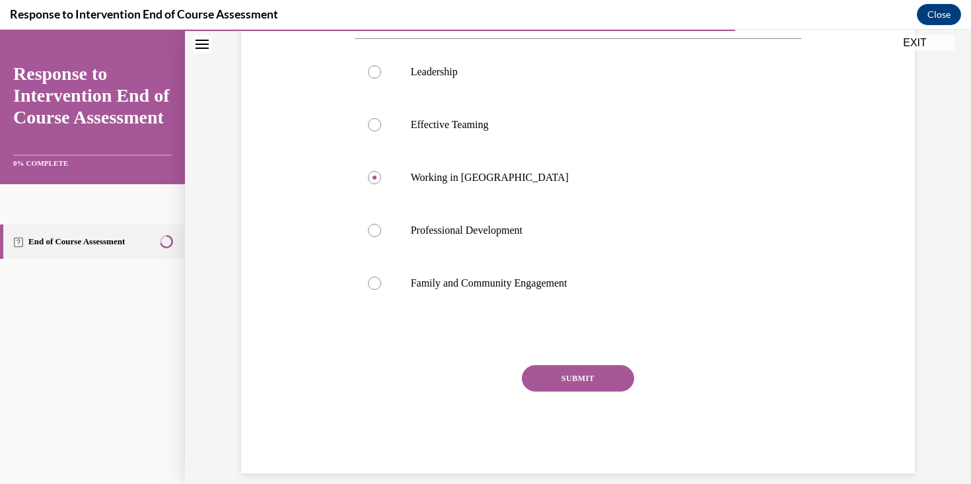
click at [572, 380] on button "SUBMIT" at bounding box center [578, 378] width 112 height 26
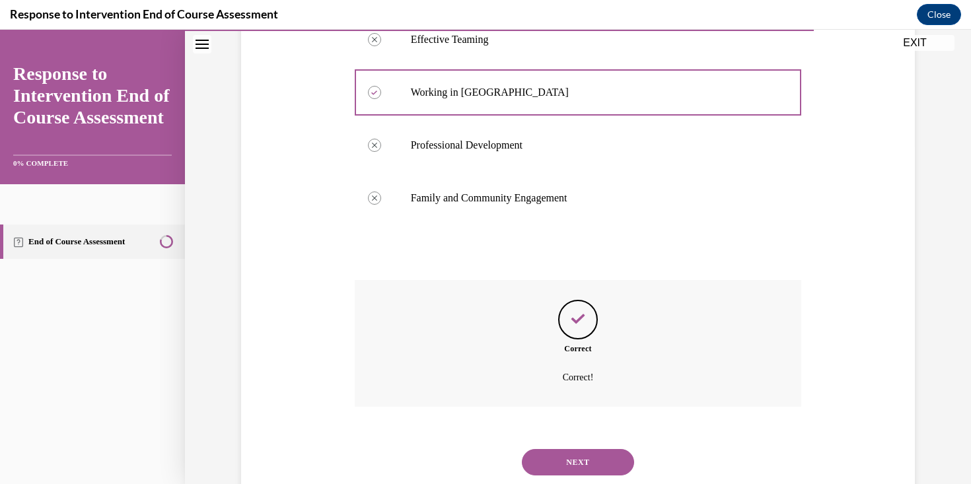
scroll to position [359, 0]
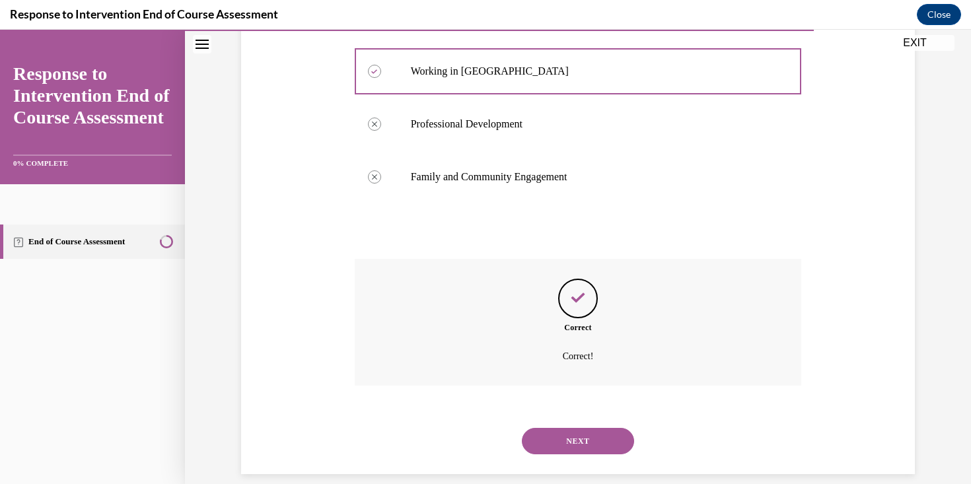
click at [581, 433] on button "NEXT" at bounding box center [578, 441] width 112 height 26
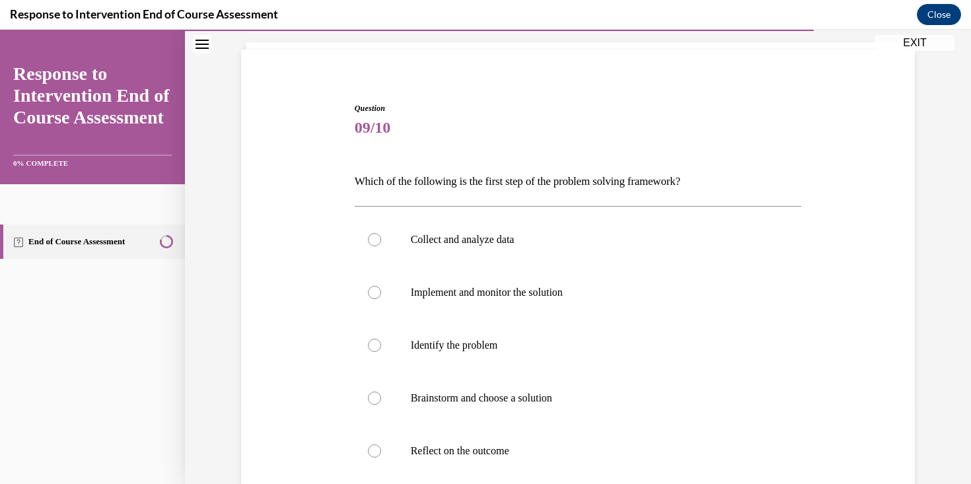
scroll to position [100, 0]
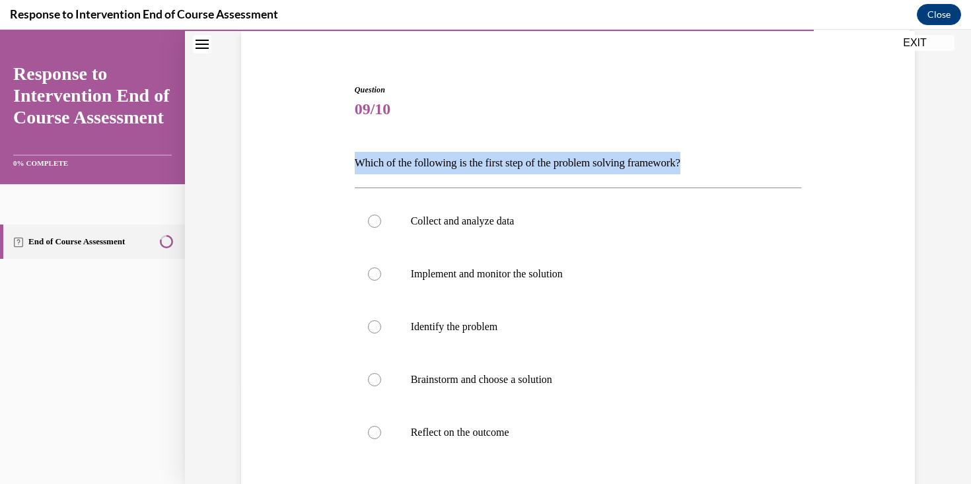
drag, startPoint x: 711, startPoint y: 164, endPoint x: 348, endPoint y: 161, distance: 363.4
click at [348, 161] on div "Question 09/10 Which of the following is the first step of the problem solving …" at bounding box center [578, 333] width 681 height 579
copy p "Which of the following is the first step of the problem solving framework?"
click at [507, 321] on p "Identify the problem" at bounding box center [590, 326] width 358 height 13
click at [381, 321] on input "Identify the problem" at bounding box center [374, 326] width 13 height 13
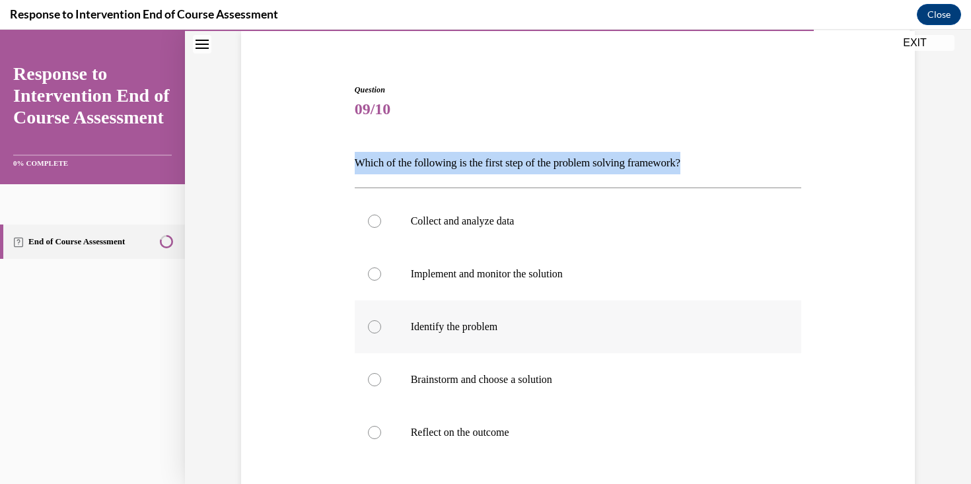
radio input "true"
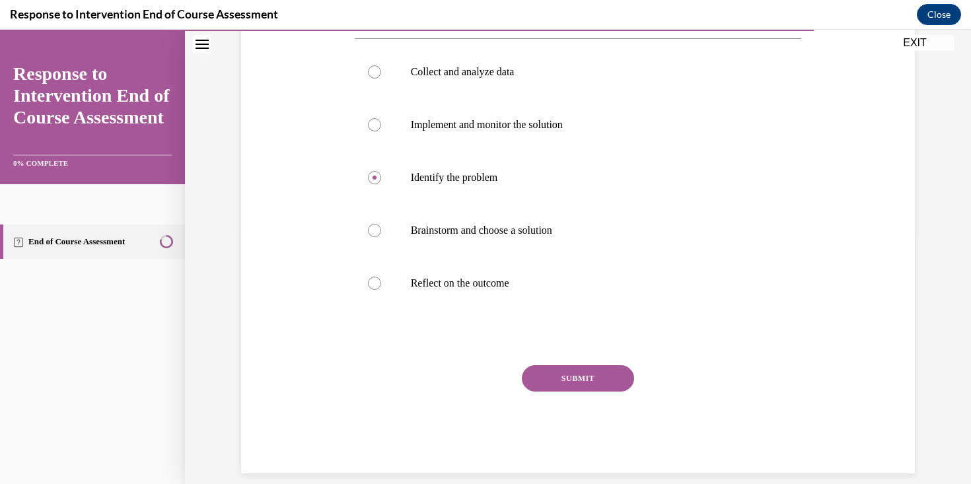
click at [597, 378] on button "SUBMIT" at bounding box center [578, 378] width 112 height 26
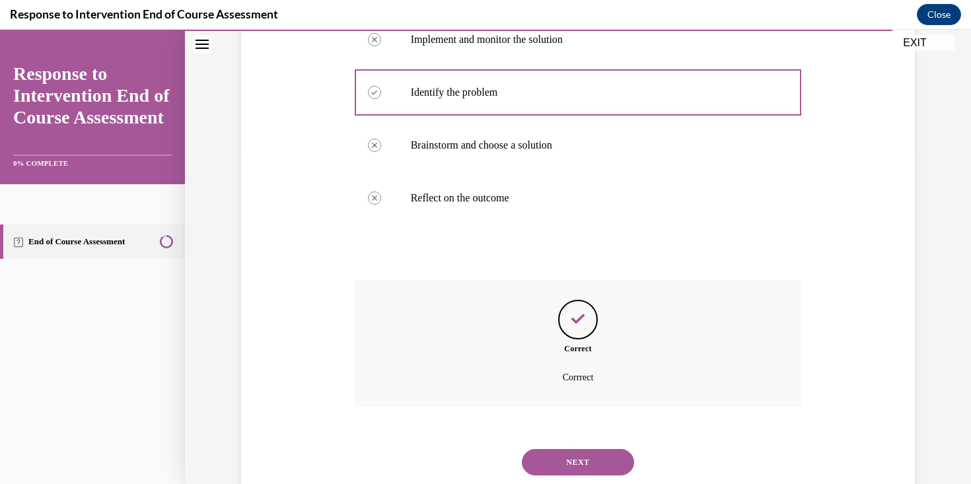
scroll to position [355, 0]
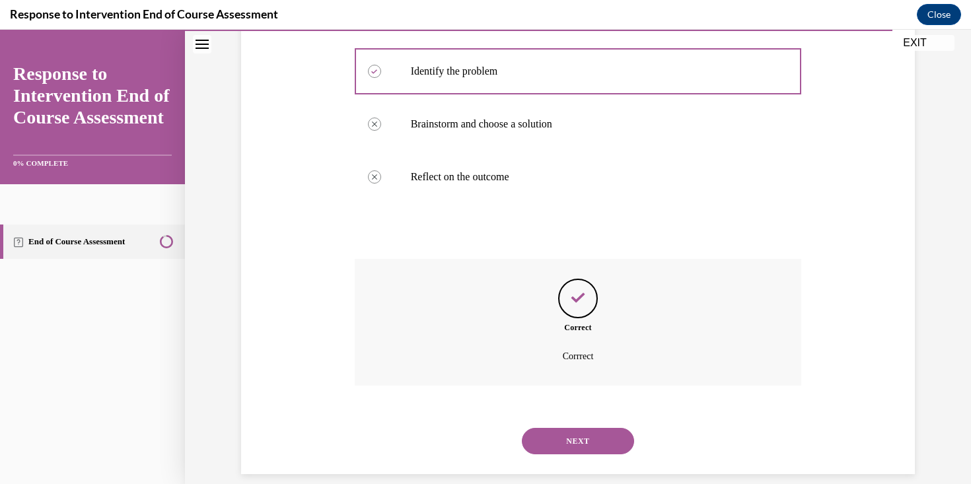
click at [598, 433] on button "NEXT" at bounding box center [578, 441] width 112 height 26
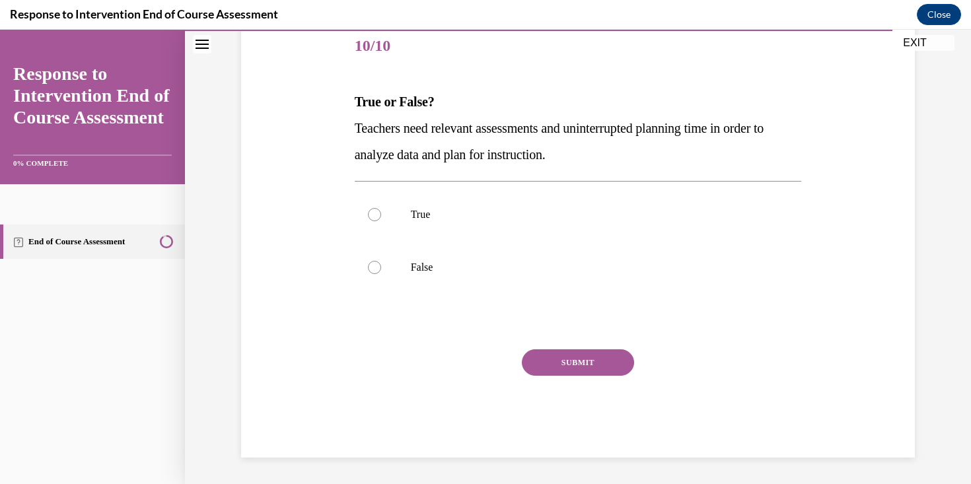
scroll to position [143, 0]
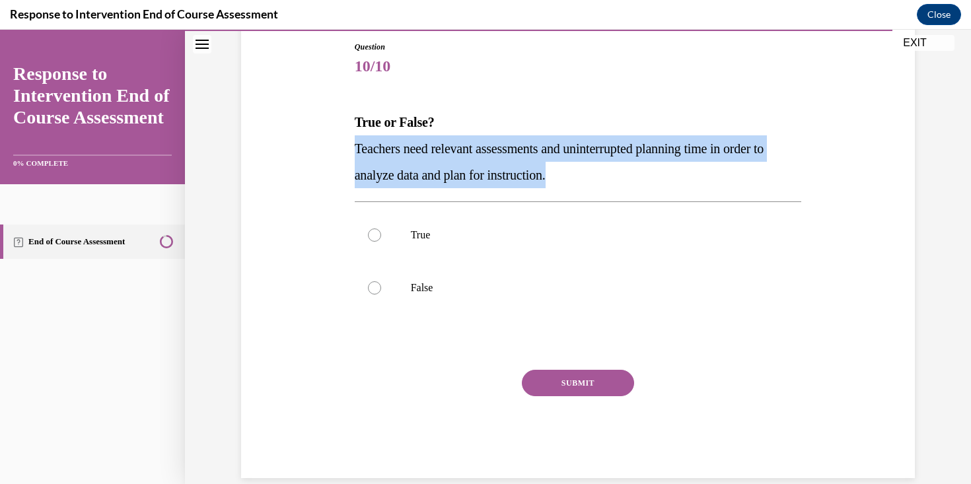
drag, startPoint x: 579, startPoint y: 172, endPoint x: 356, endPoint y: 144, distance: 224.5
click at [356, 144] on span "Teachers need relevant assessments and uninterrupted planning time in order to …" at bounding box center [559, 161] width 409 height 41
copy span "Teachers need relevant assessments and uninterrupted planning time in order to …"
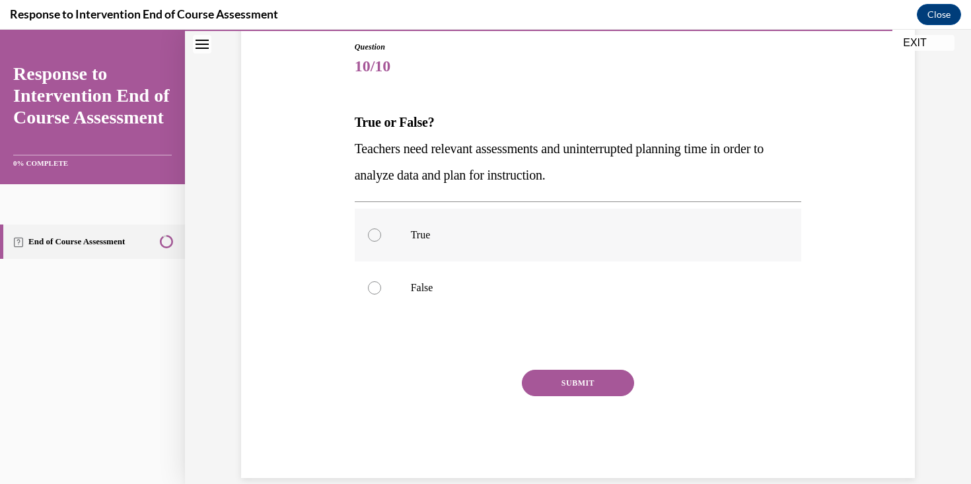
click at [498, 227] on label "True" at bounding box center [578, 235] width 447 height 53
click at [381, 229] on input "True" at bounding box center [374, 235] width 13 height 13
radio input "true"
click at [575, 387] on button "SUBMIT" at bounding box center [578, 383] width 112 height 26
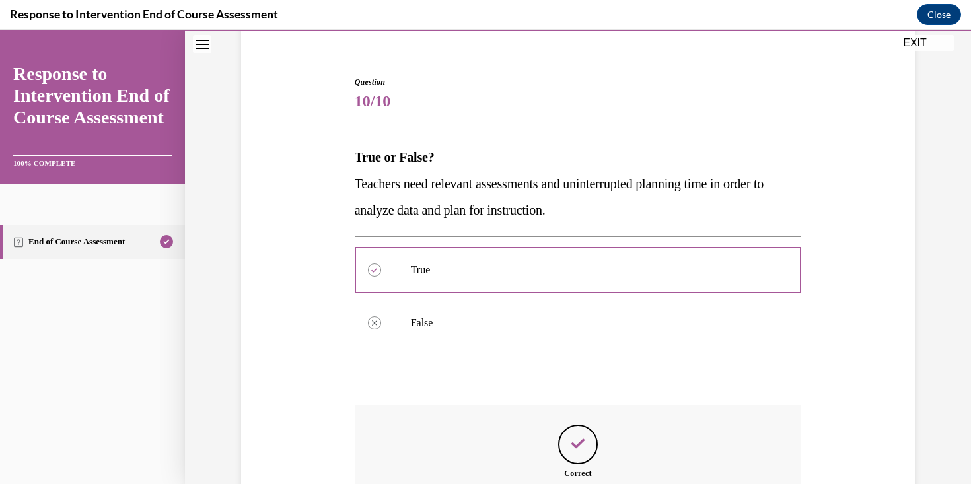
scroll to position [254, 0]
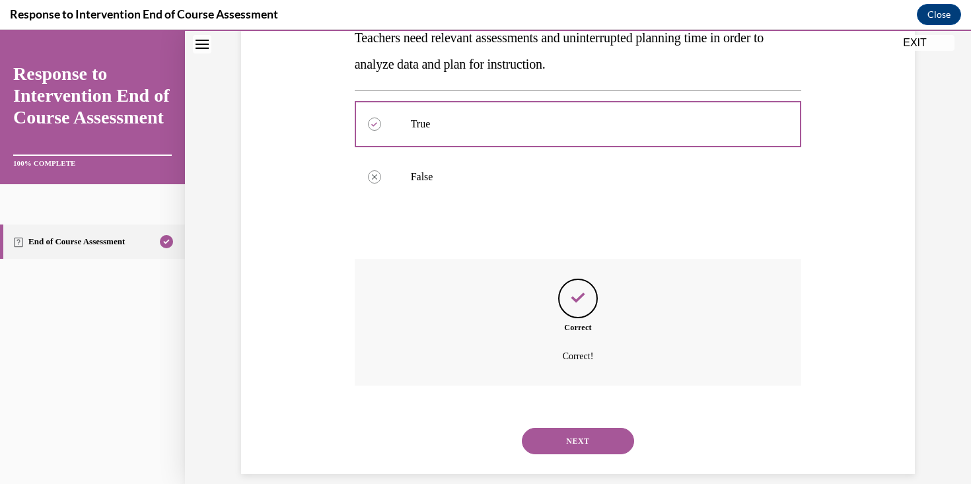
click at [585, 428] on button "NEXT" at bounding box center [578, 441] width 112 height 26
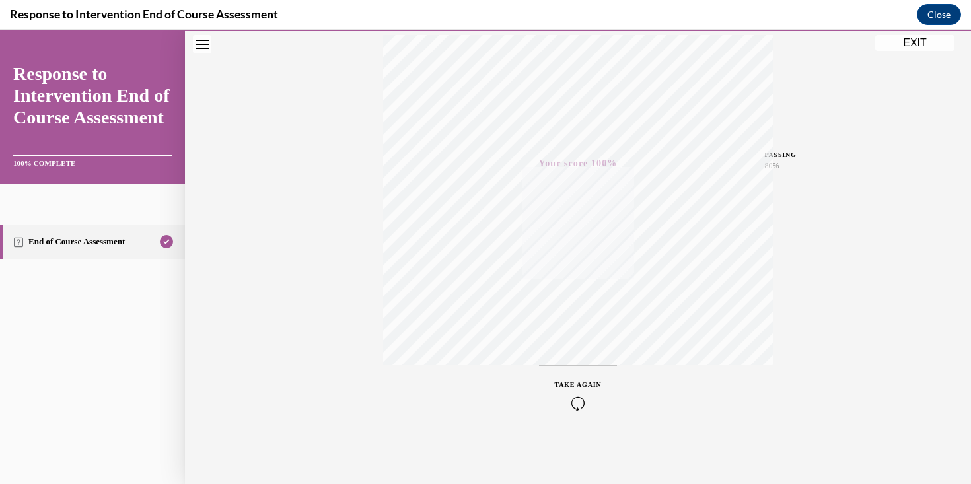
scroll to position [223, 0]
click at [932, 42] on button "EXIT" at bounding box center [914, 43] width 79 height 16
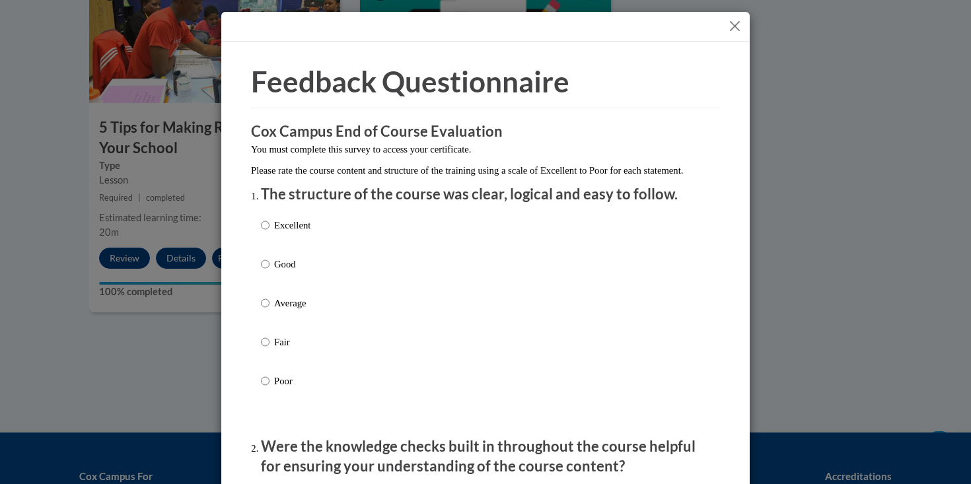
click at [738, 31] on button "Close" at bounding box center [735, 26] width 17 height 17
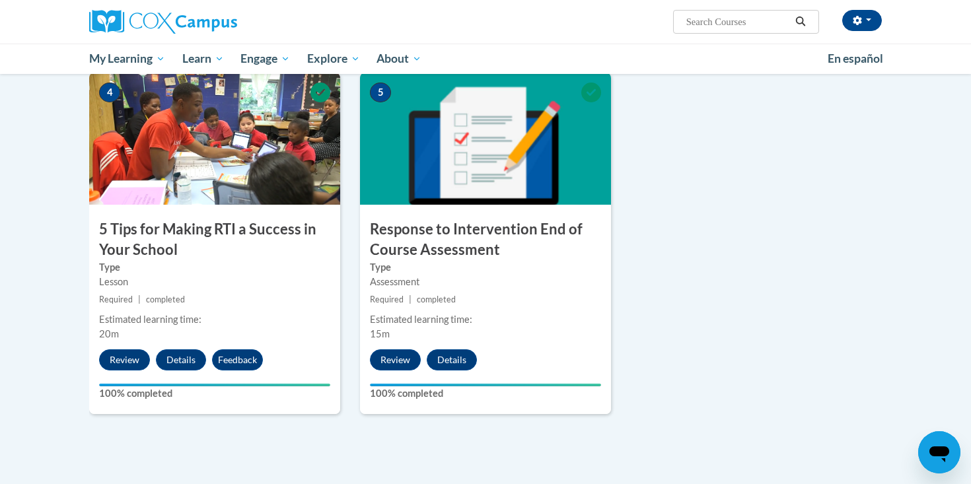
scroll to position [780, 0]
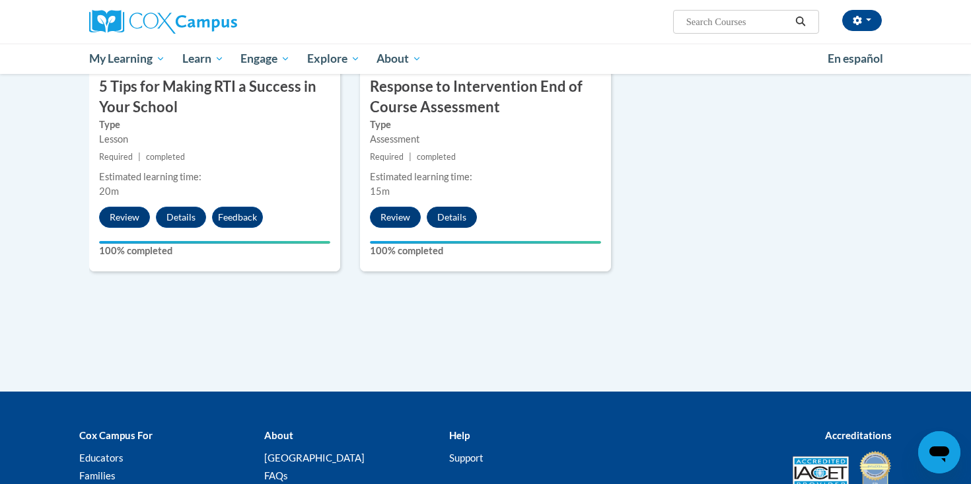
click at [457, 219] on button "Details" at bounding box center [452, 217] width 50 height 21
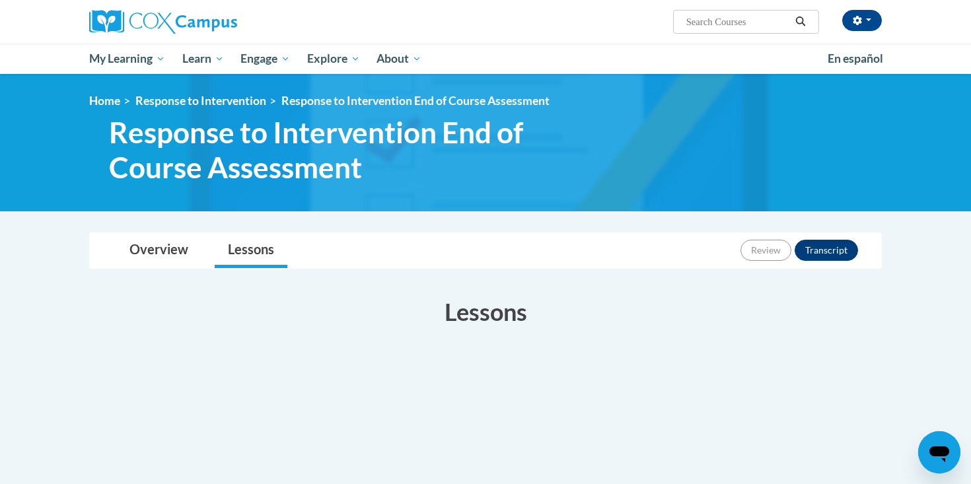
click at [844, 250] on button "Transcript" at bounding box center [826, 250] width 63 height 21
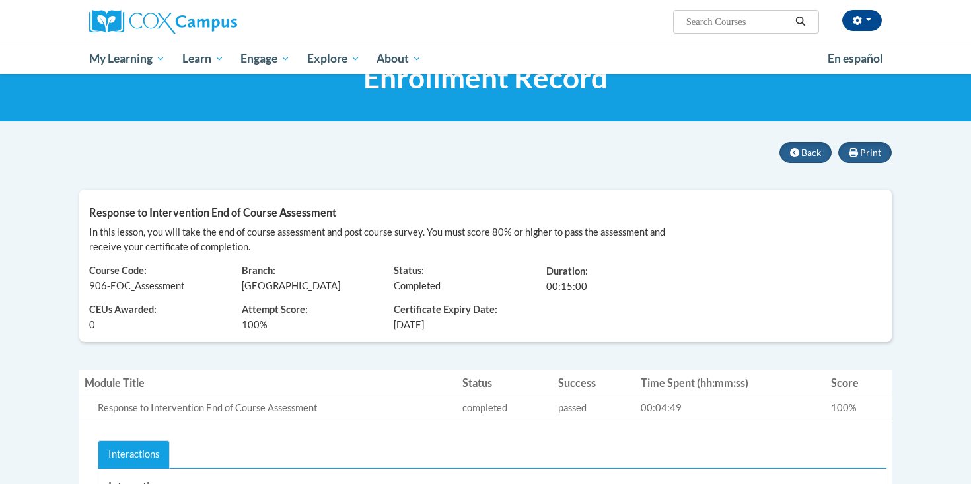
scroll to position [56, 0]
